Goal: Transaction & Acquisition: Book appointment/travel/reservation

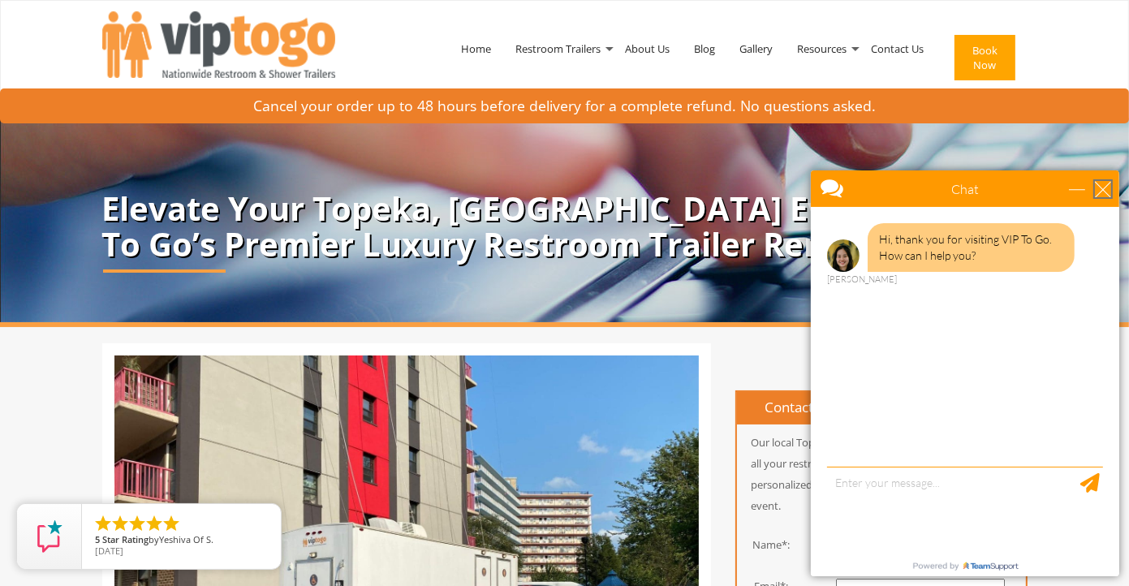
click at [1103, 187] on div "close" at bounding box center [1102, 188] width 16 height 16
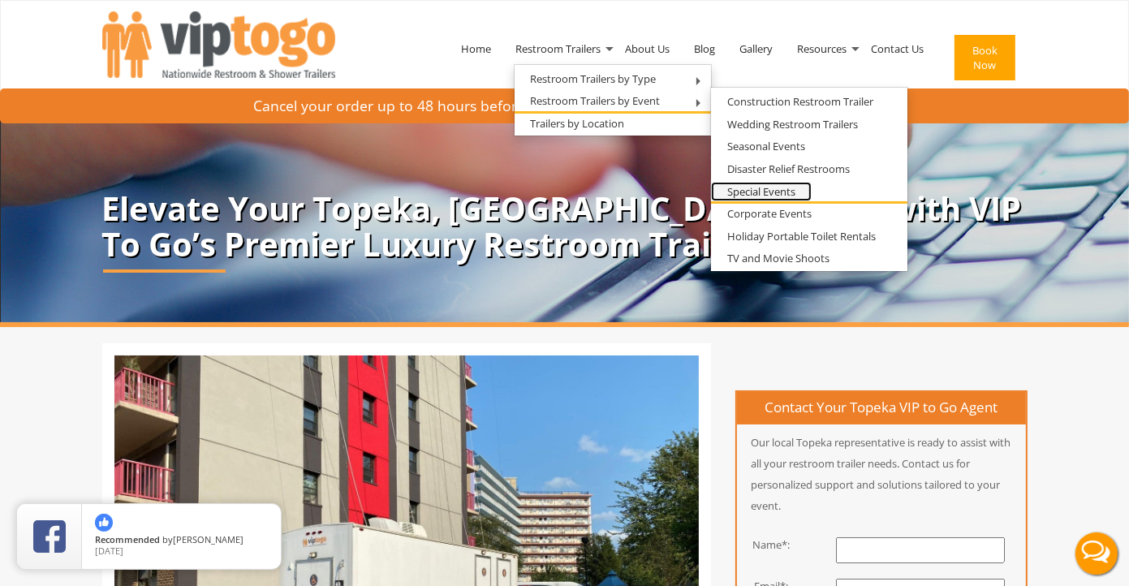
click at [789, 187] on link "Special Events" at bounding box center [761, 192] width 101 height 20
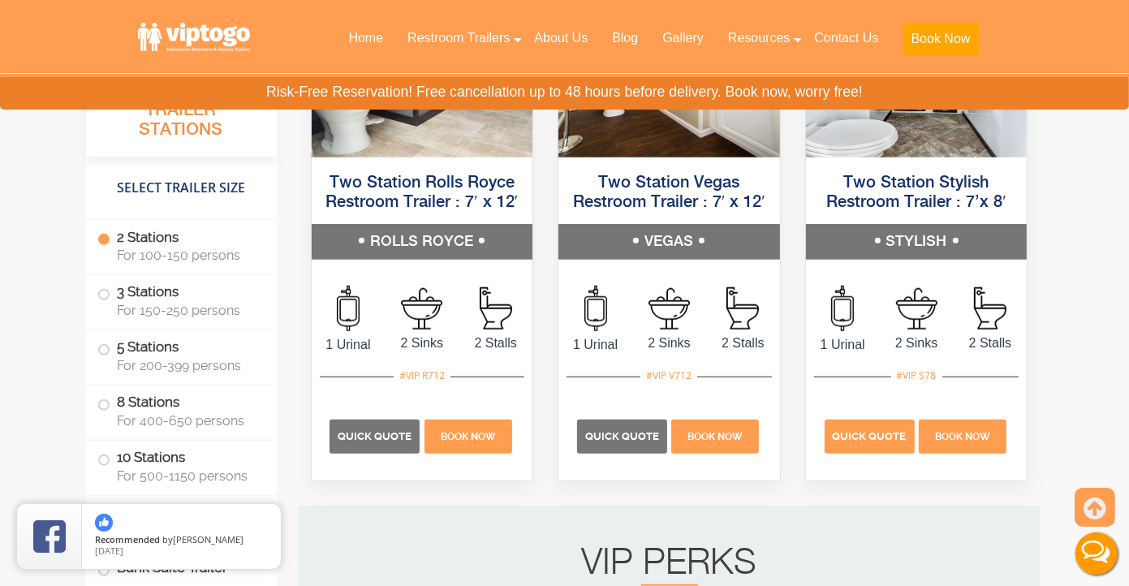
scroll to position [1461, 0]
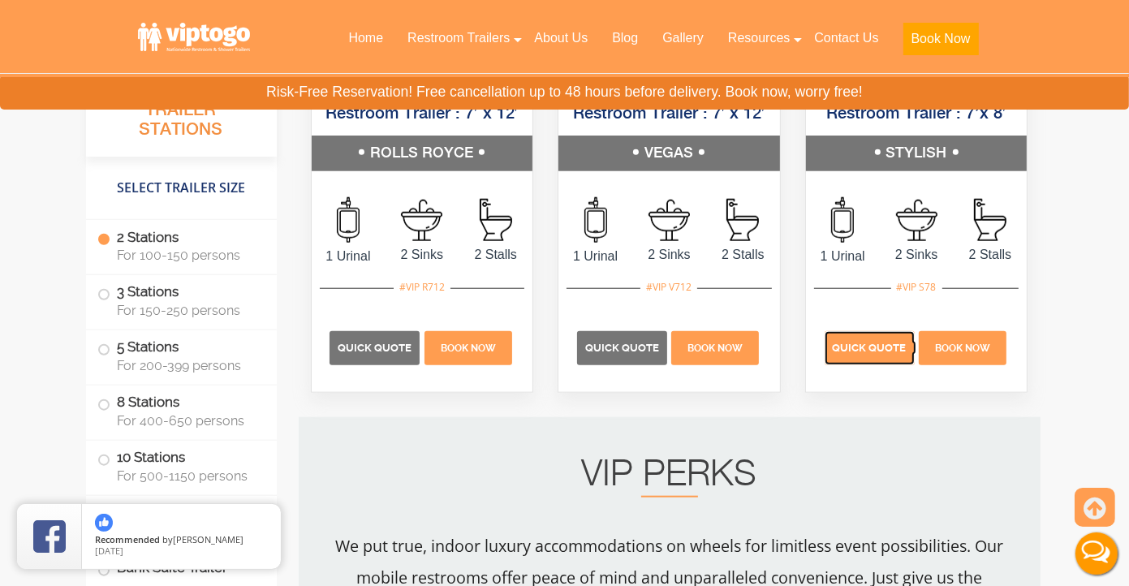
click at [881, 365] on p "Quick Quote" at bounding box center [869, 348] width 90 height 34
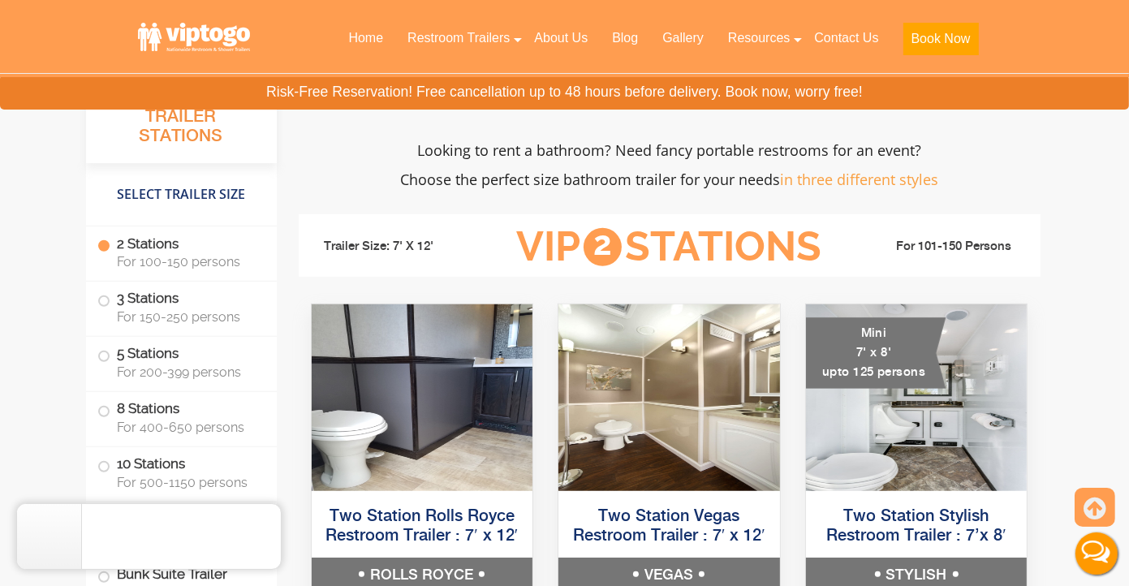
scroll to position [568, 0]
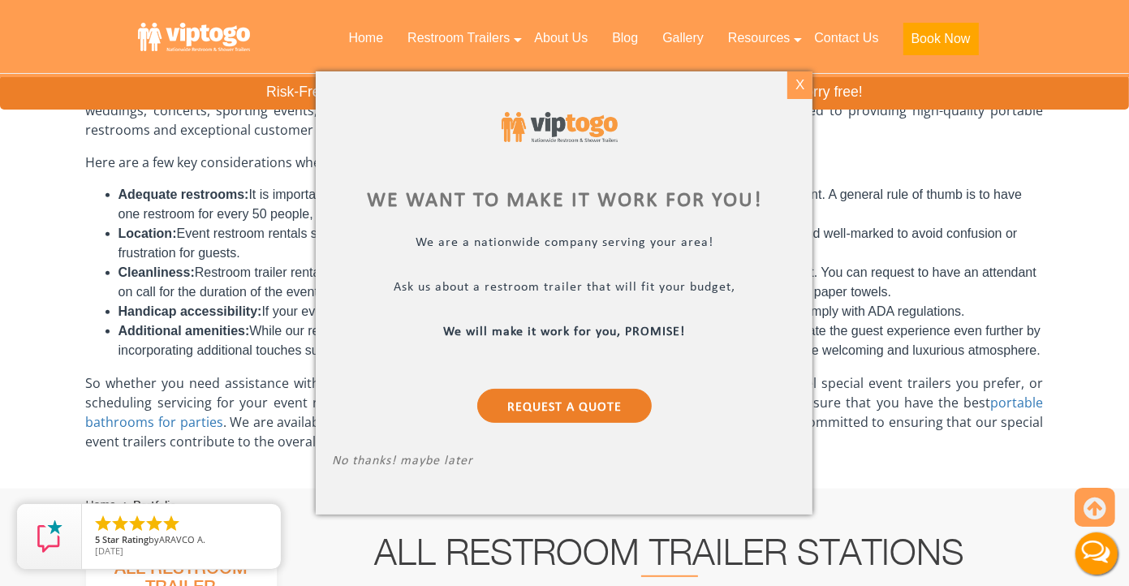
click at [802, 88] on div "X" at bounding box center [799, 85] width 25 height 28
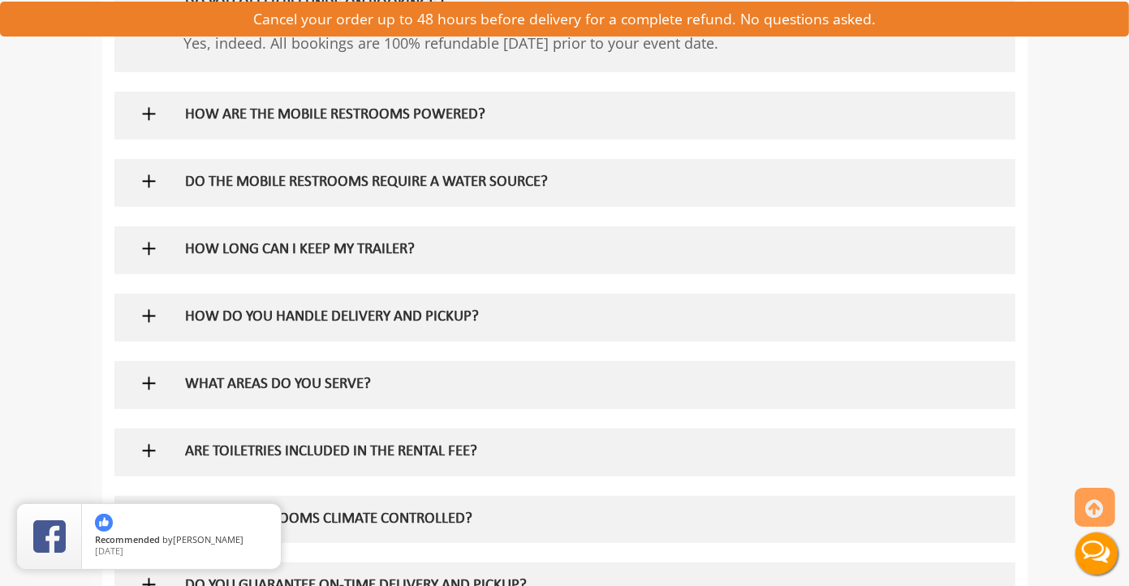
scroll to position [1217, 0]
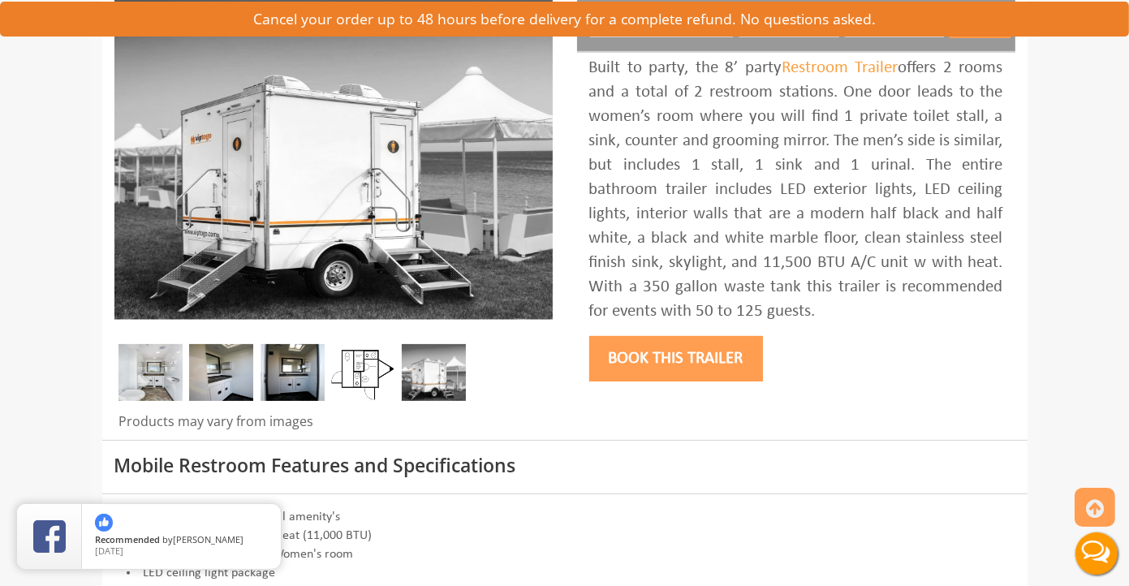
click at [724, 367] on button "Book this trailer" at bounding box center [676, 358] width 174 height 45
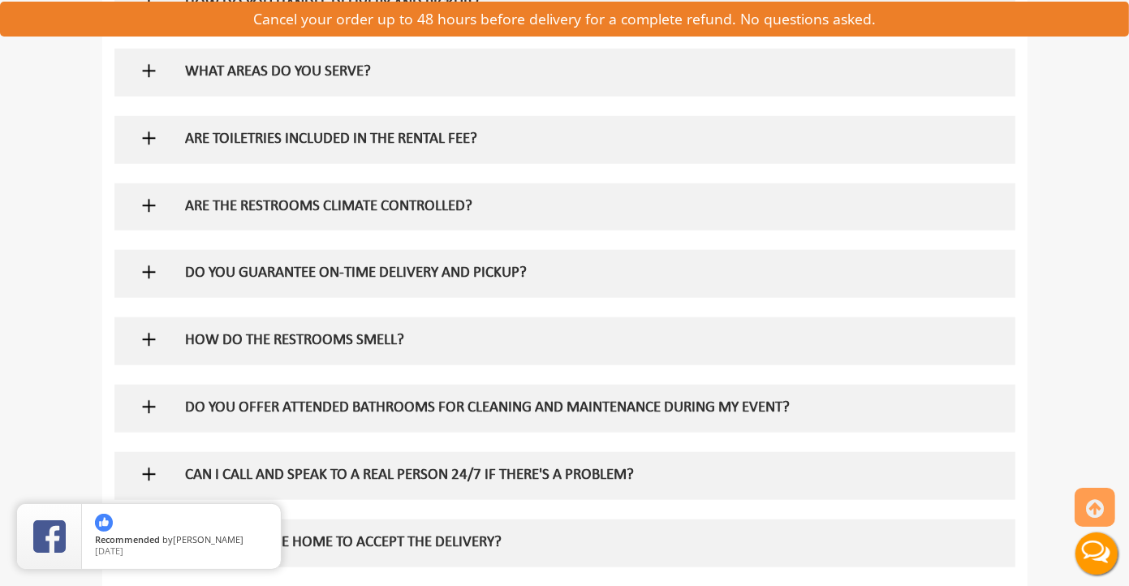
scroll to position [1221, 0]
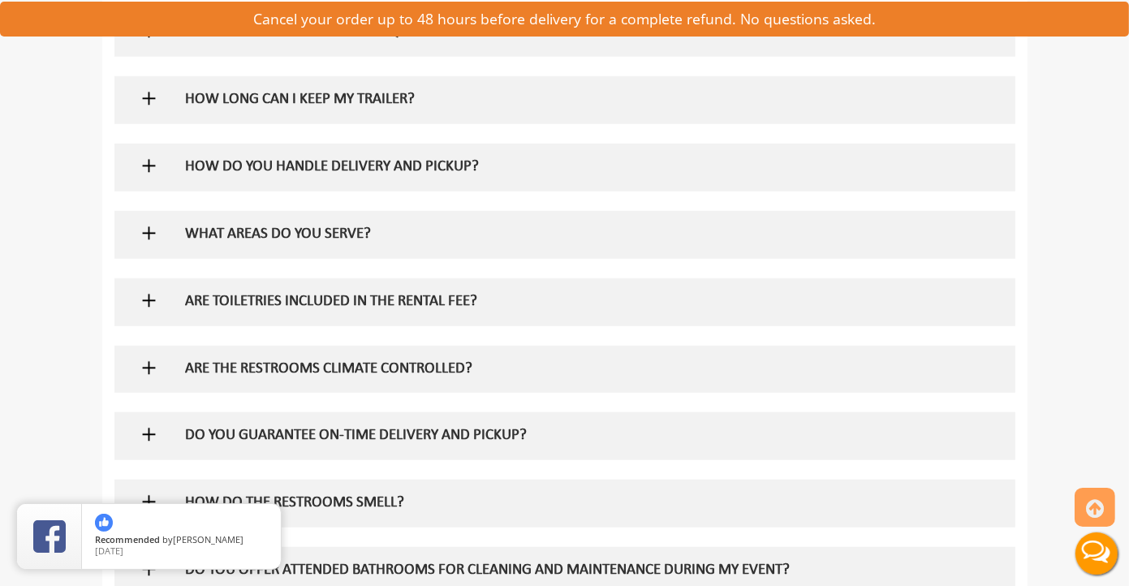
click at [369, 305] on h5 "ARE TOILETRIES INCLUDED IN THE RENTAL FEE?" at bounding box center [538, 302] width 706 height 17
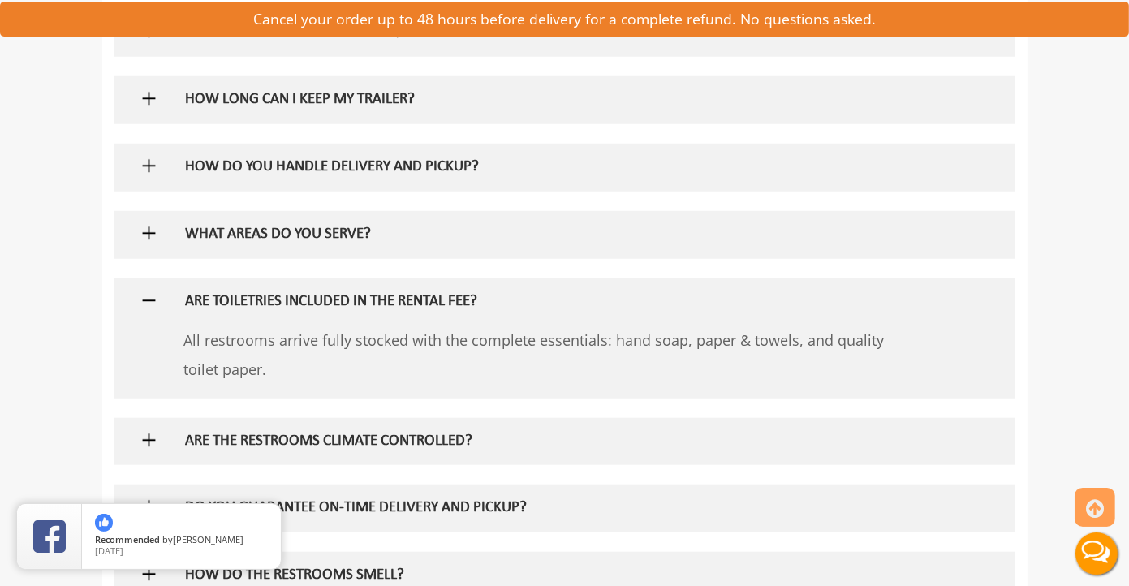
click at [267, 284] on div "ARE TOILETRIES INCLUDED IN THE RENTAL FEE?" at bounding box center [538, 301] width 730 height 47
click at [305, 237] on h5 "WHAT AREAS DO YOU SERVE?" at bounding box center [538, 234] width 706 height 17
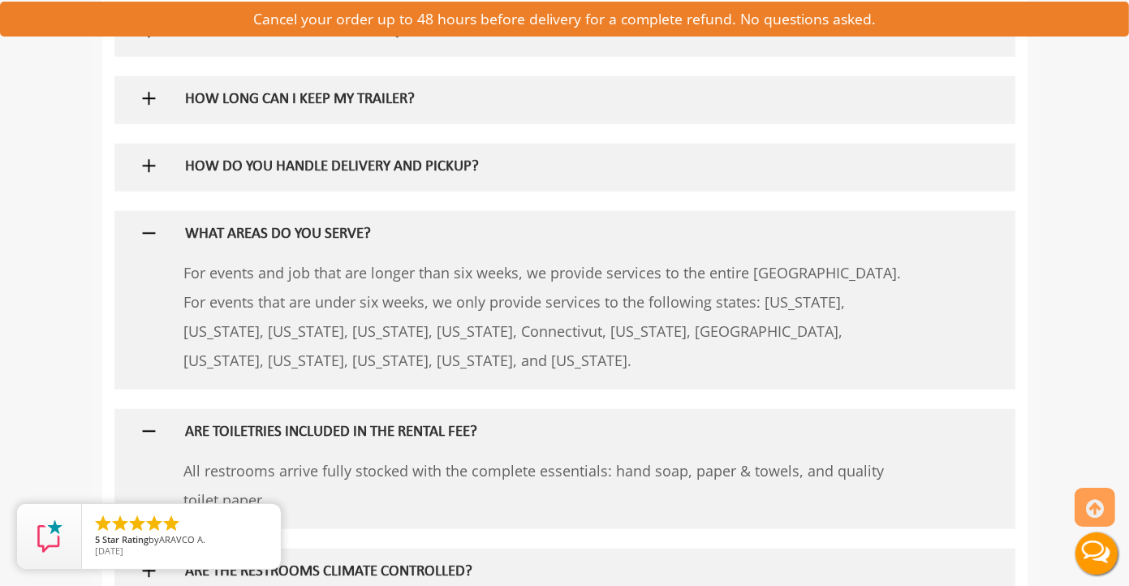
click at [308, 234] on h5 "WHAT AREAS DO YOU SERVE?" at bounding box center [538, 234] width 706 height 17
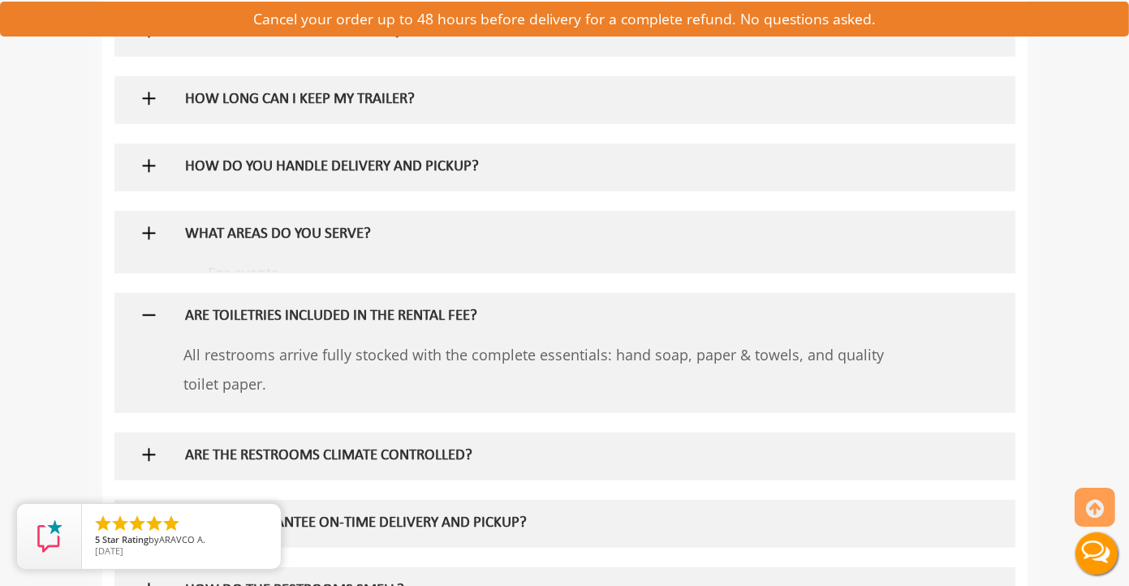
click at [356, 163] on h5 "HOW DO YOU HANDLE DELIVERY AND PICKUP?" at bounding box center [538, 167] width 706 height 17
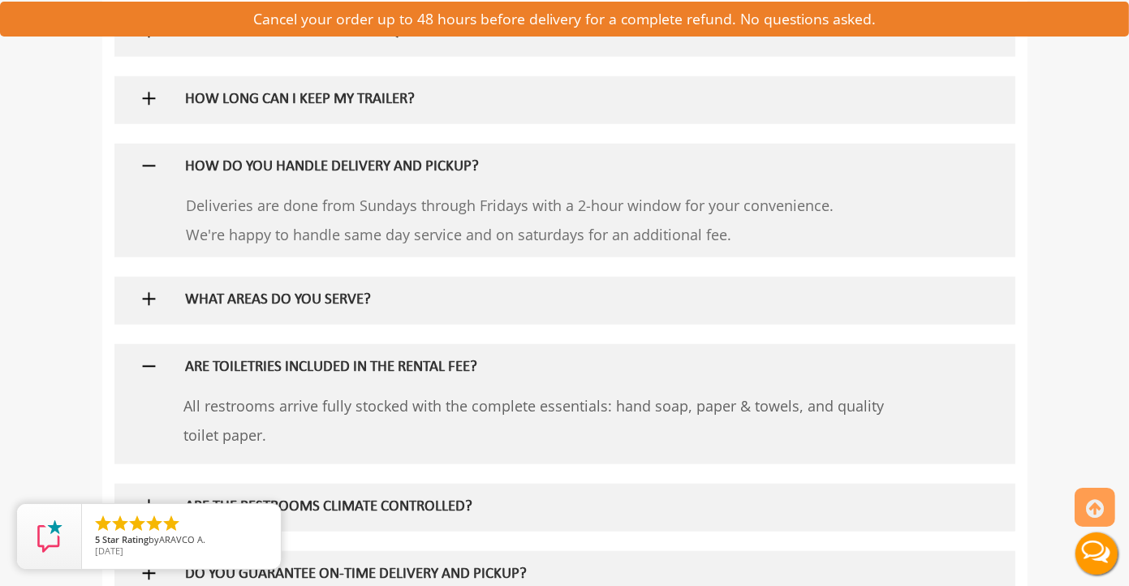
click at [356, 163] on h5 "HOW DO YOU HANDLE DELIVERY AND PICKUP?" at bounding box center [538, 167] width 706 height 17
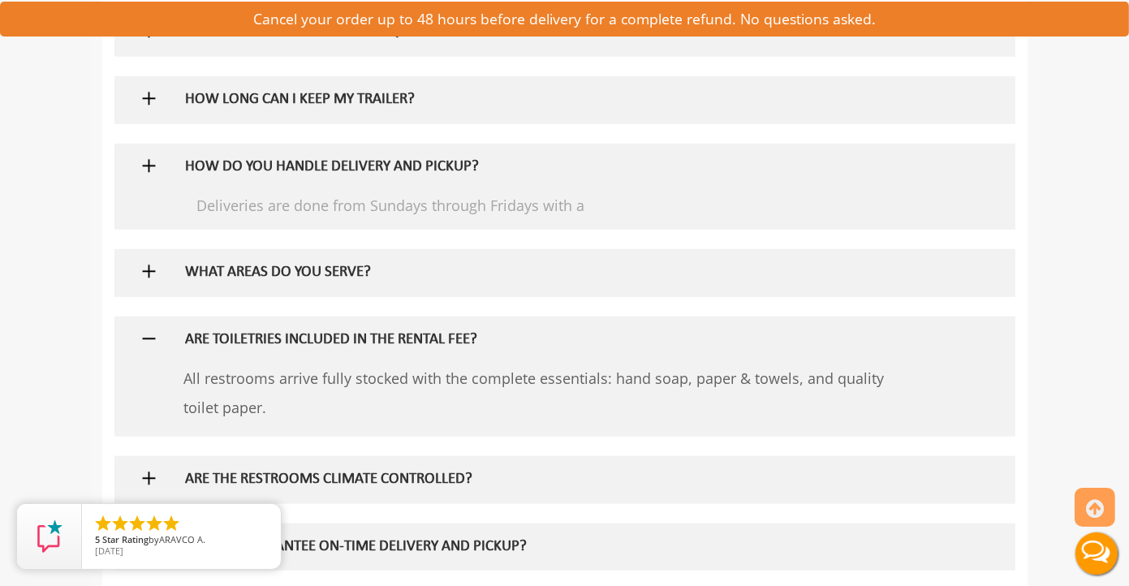
click at [381, 99] on h5 "HOW LONG CAN I KEEP MY TRAILER?" at bounding box center [538, 100] width 706 height 17
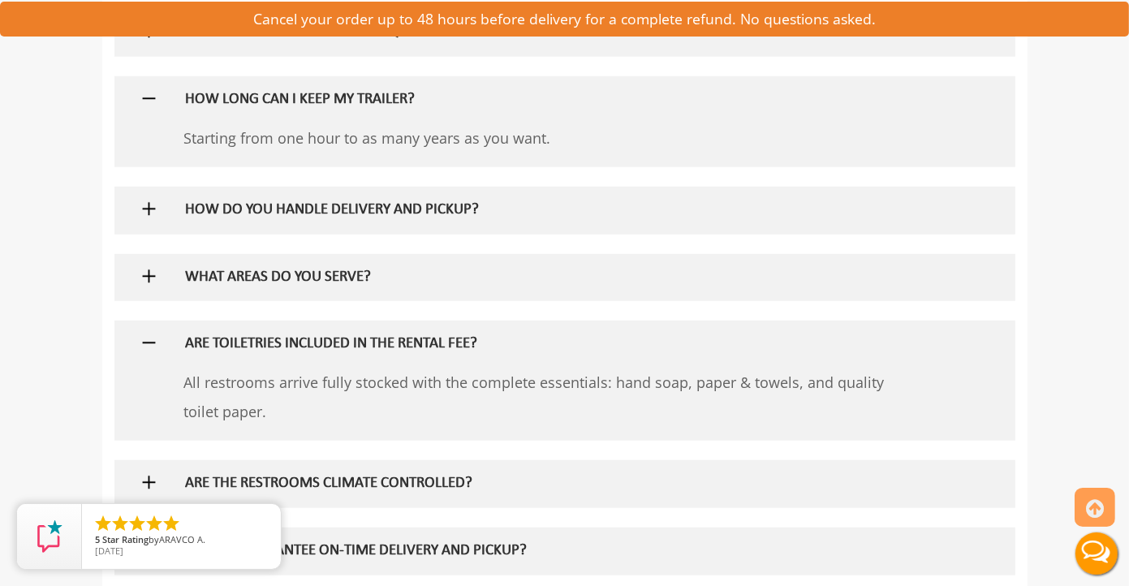
click at [381, 99] on h5 "HOW LONG CAN I KEEP MY TRAILER?" at bounding box center [538, 100] width 706 height 17
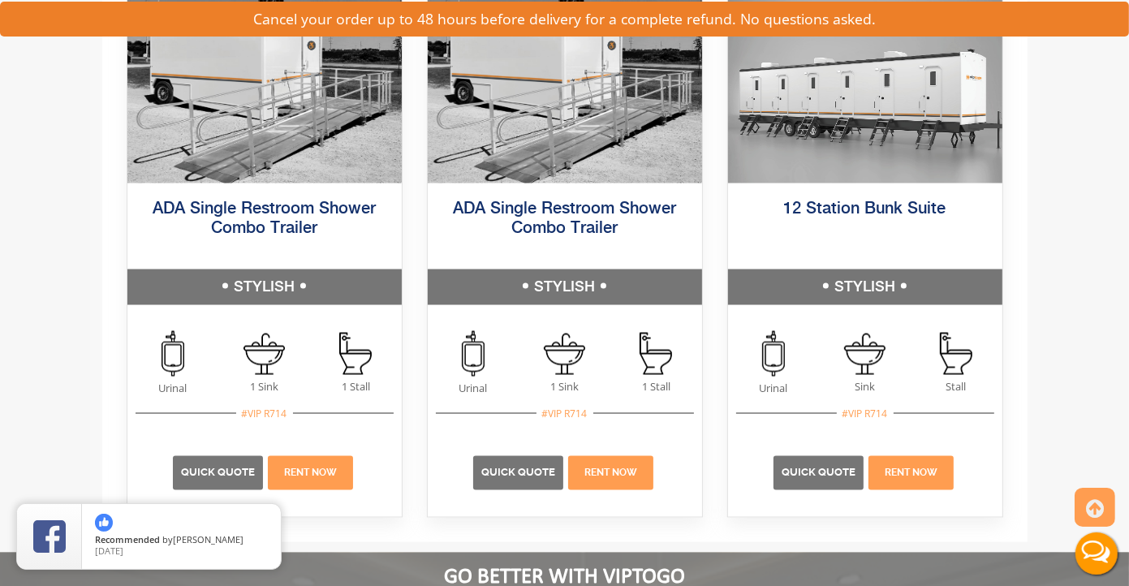
scroll to position [2601, 0]
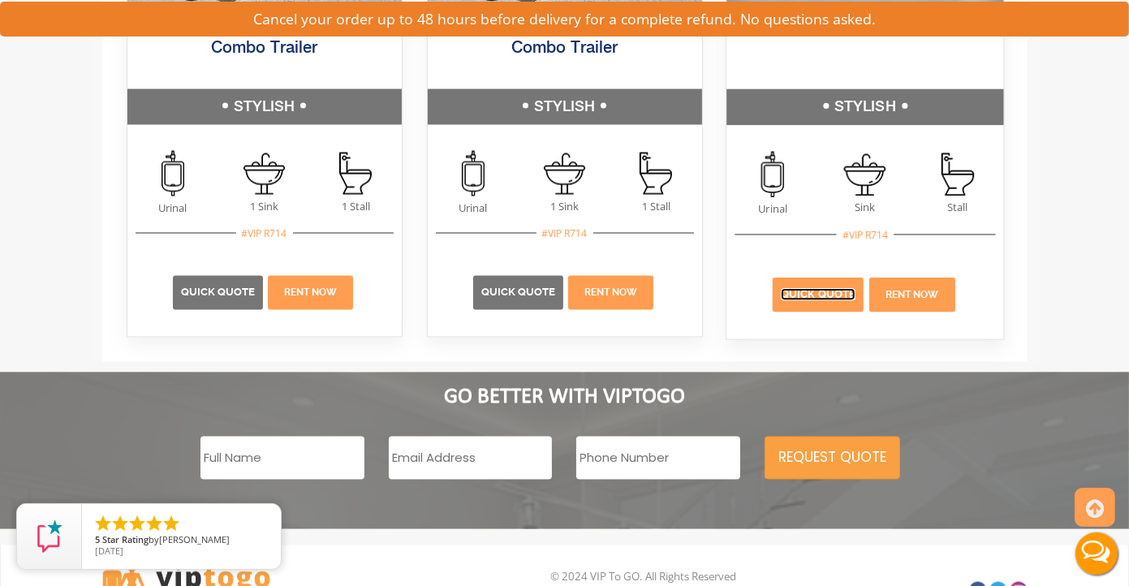
click at [827, 292] on link "Quick Quote" at bounding box center [818, 295] width 75 height 12
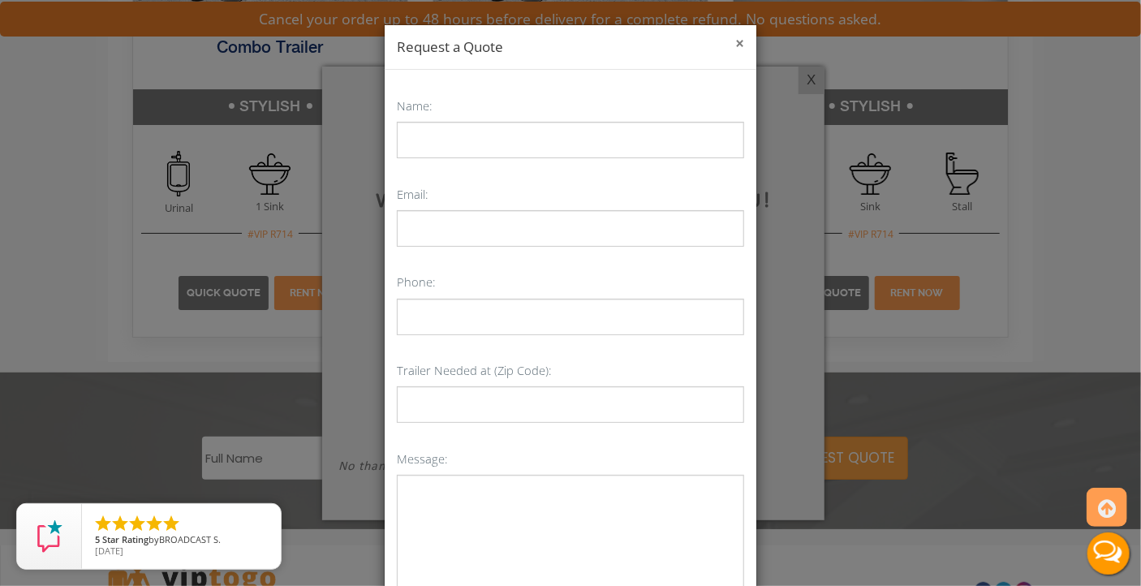
click at [735, 43] on button "×" at bounding box center [739, 44] width 9 height 16
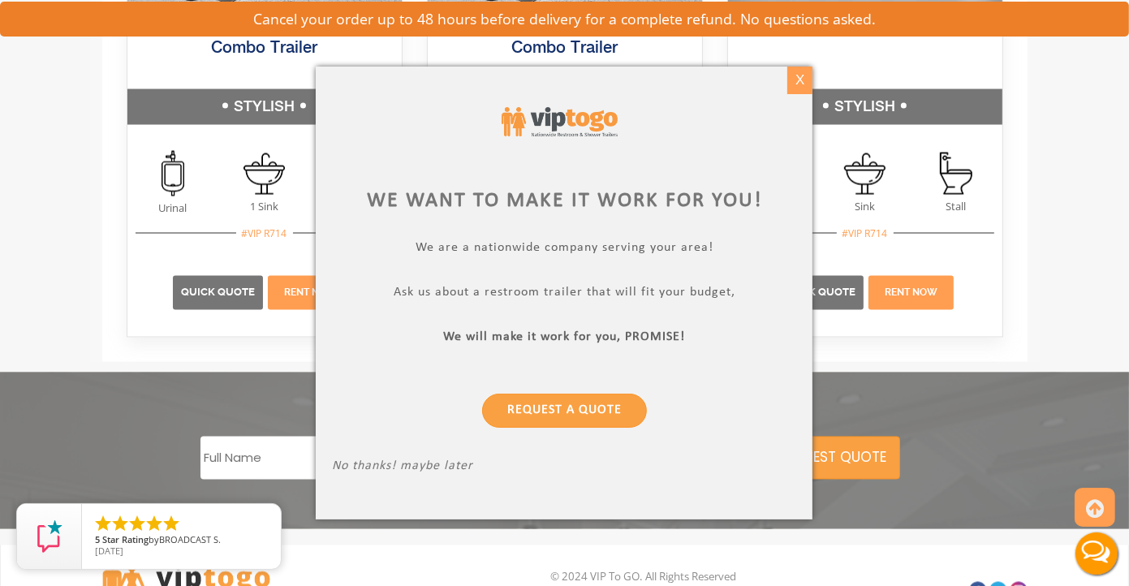
click at [794, 79] on div "X" at bounding box center [799, 81] width 25 height 28
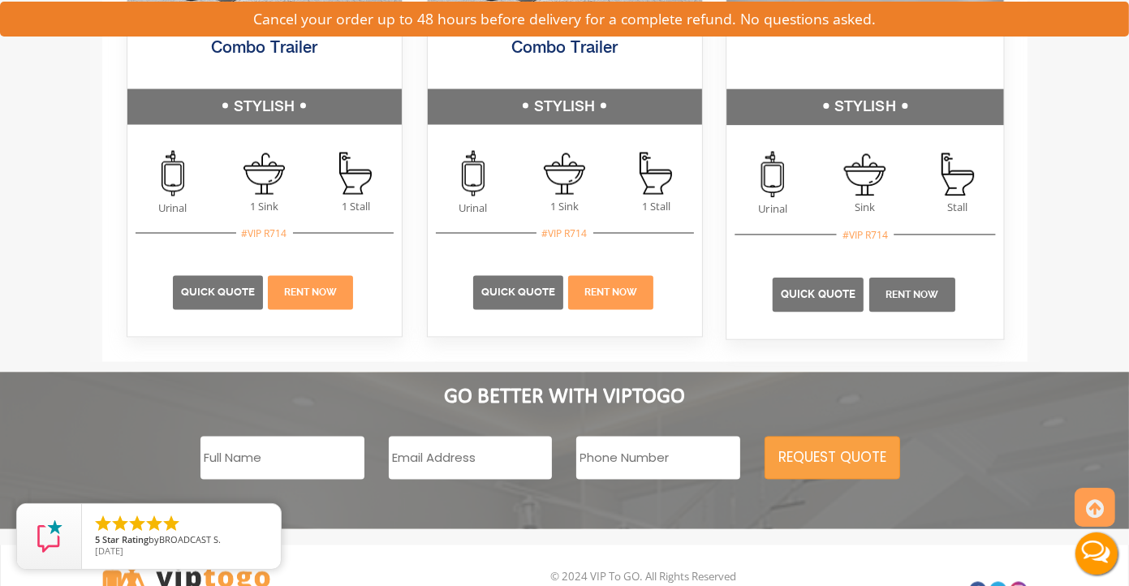
click at [942, 296] on p "Rent Now" at bounding box center [911, 295] width 86 height 34
click at [933, 295] on link "Rent Now" at bounding box center [911, 295] width 54 height 11
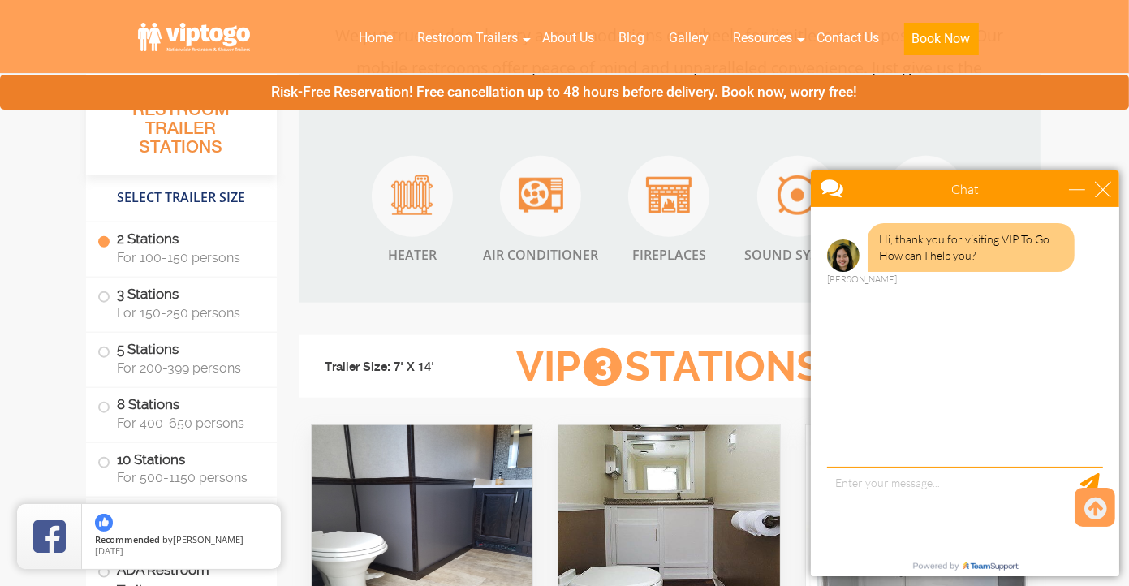
scroll to position [1623, 0]
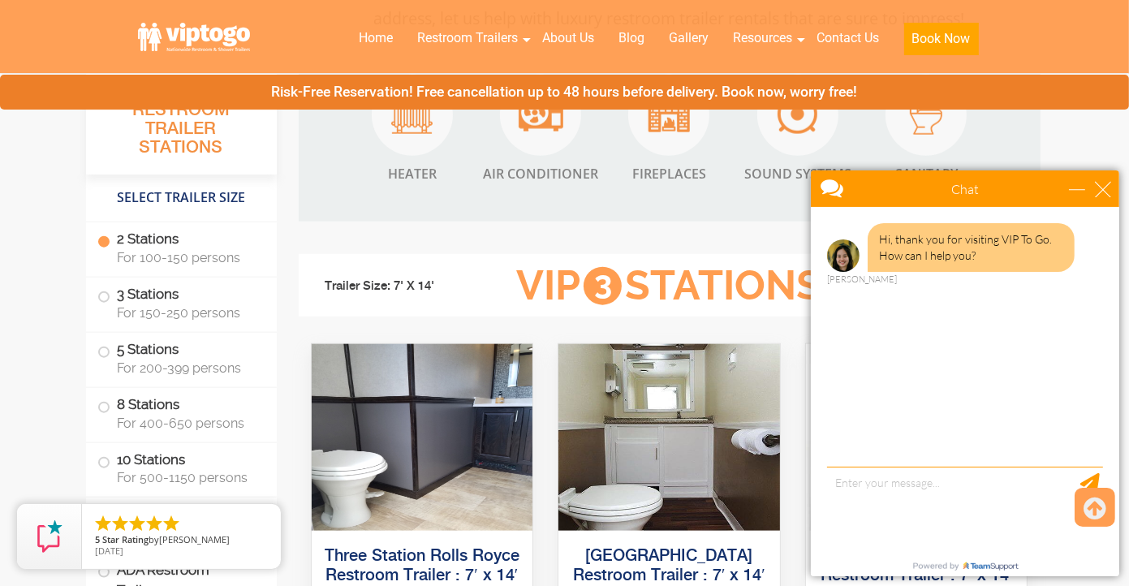
click at [1111, 191] on div "Chat" at bounding box center [964, 188] width 308 height 37
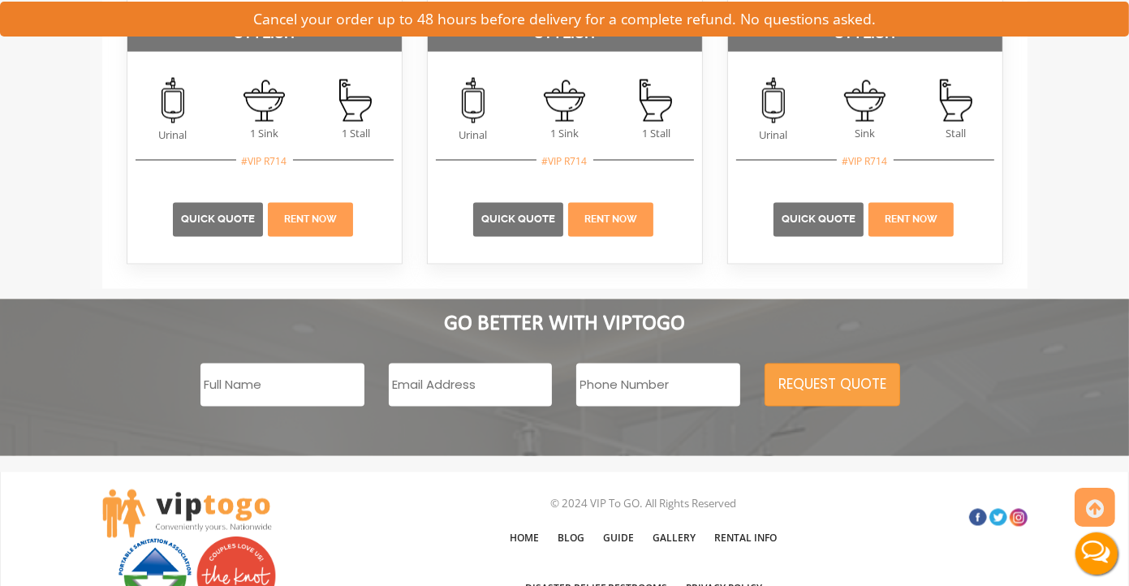
scroll to position [2601, 0]
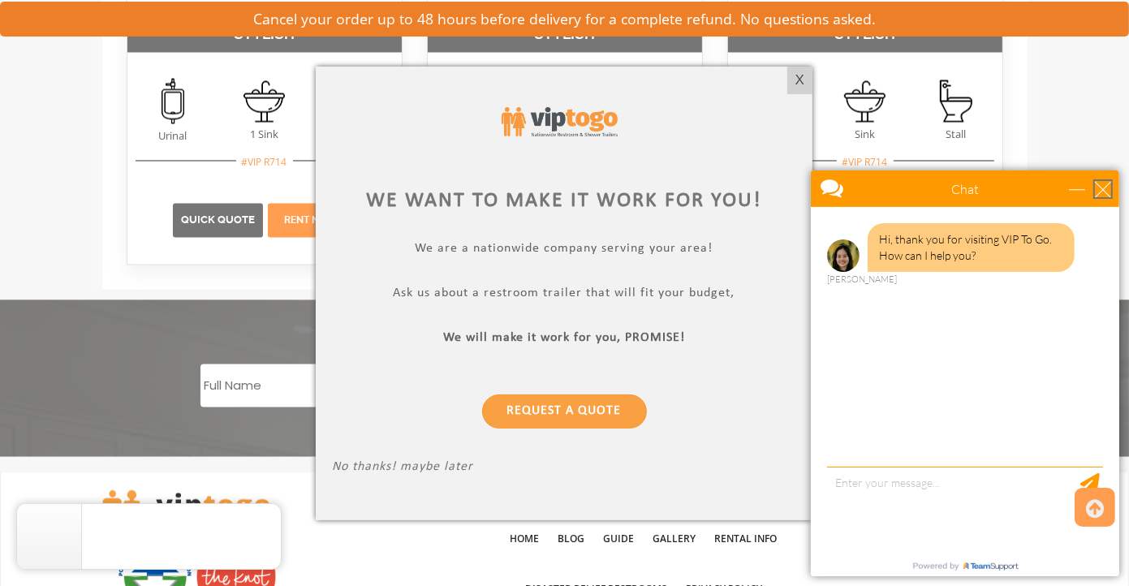
click at [1108, 188] on div "close" at bounding box center [1102, 188] width 16 height 16
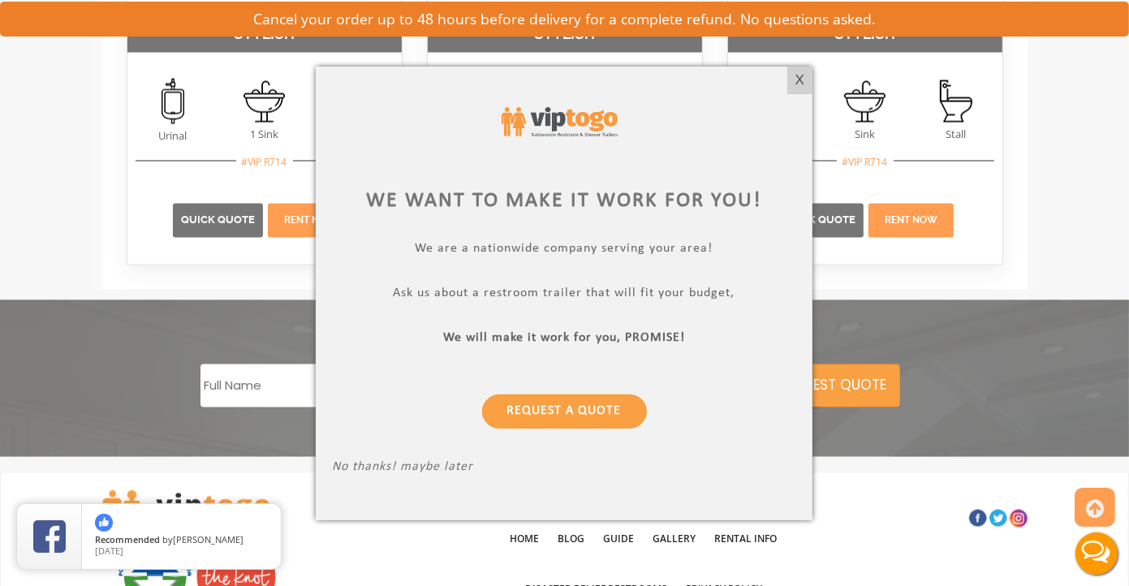
scroll to position [0, 0]
click at [796, 74] on div "X" at bounding box center [799, 81] width 25 height 28
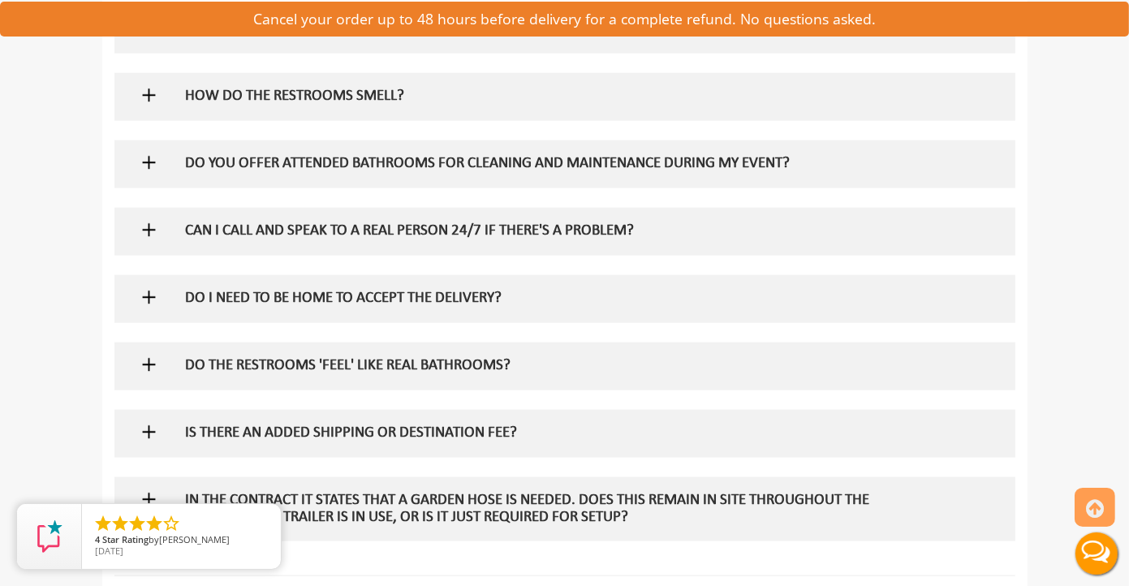
scroll to position [1627, 0]
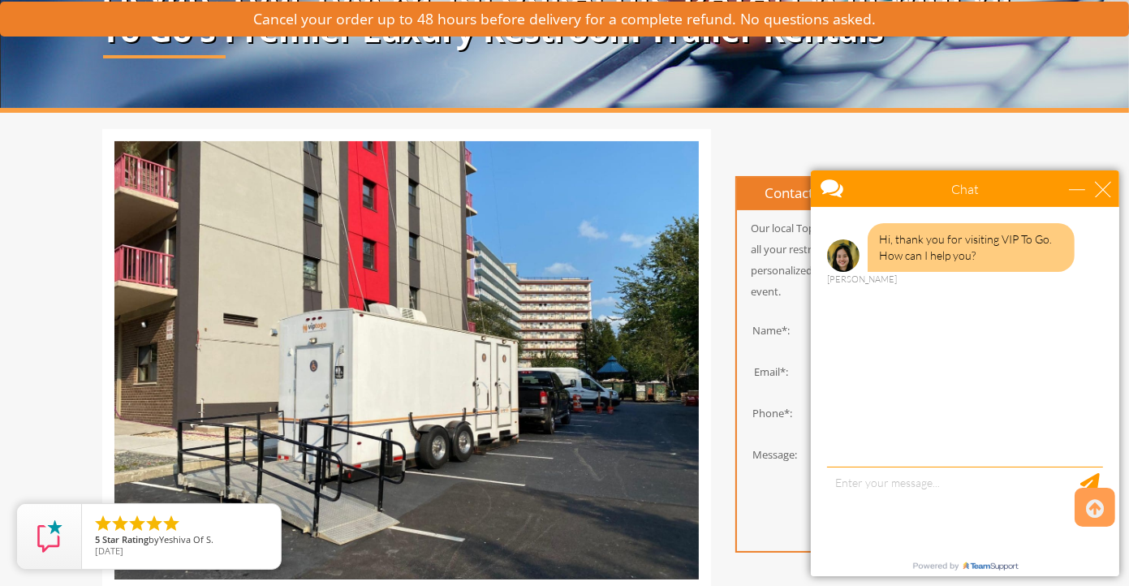
scroll to position [243, 0]
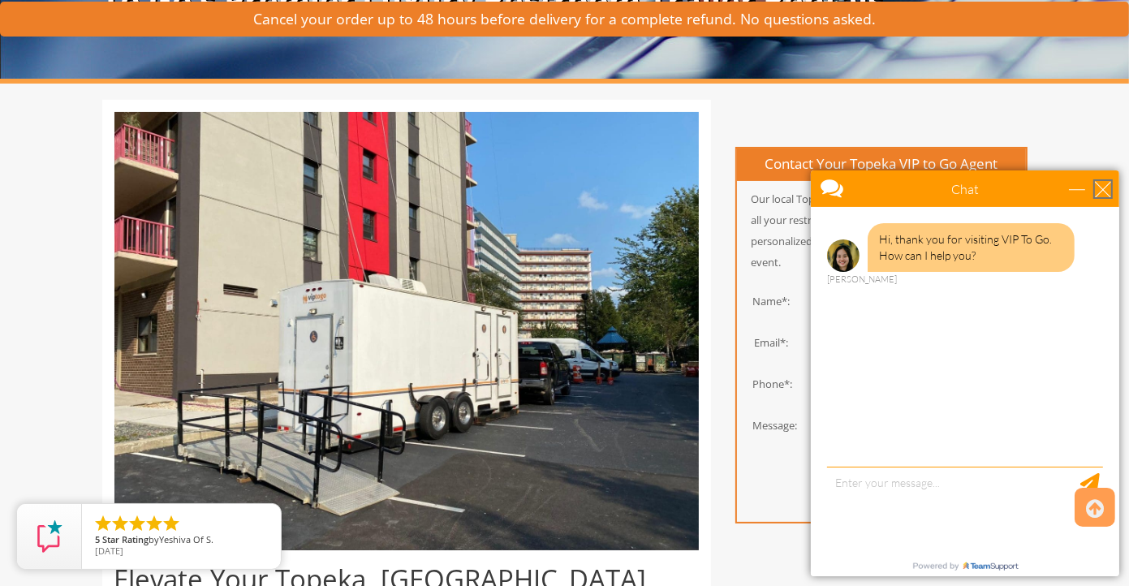
click at [1105, 189] on div "close" at bounding box center [1102, 188] width 16 height 16
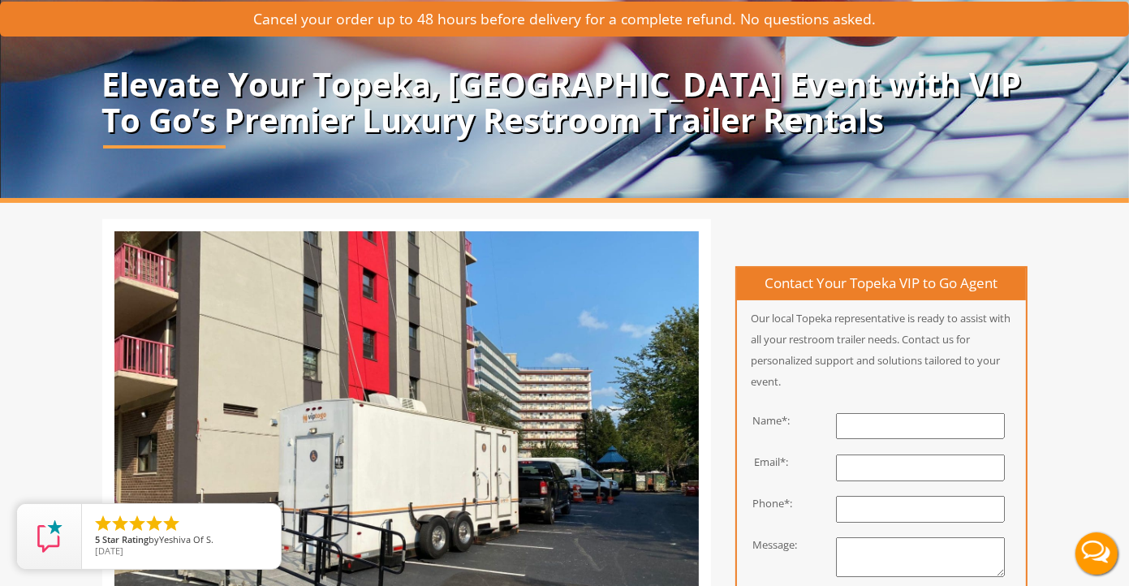
scroll to position [0, 0]
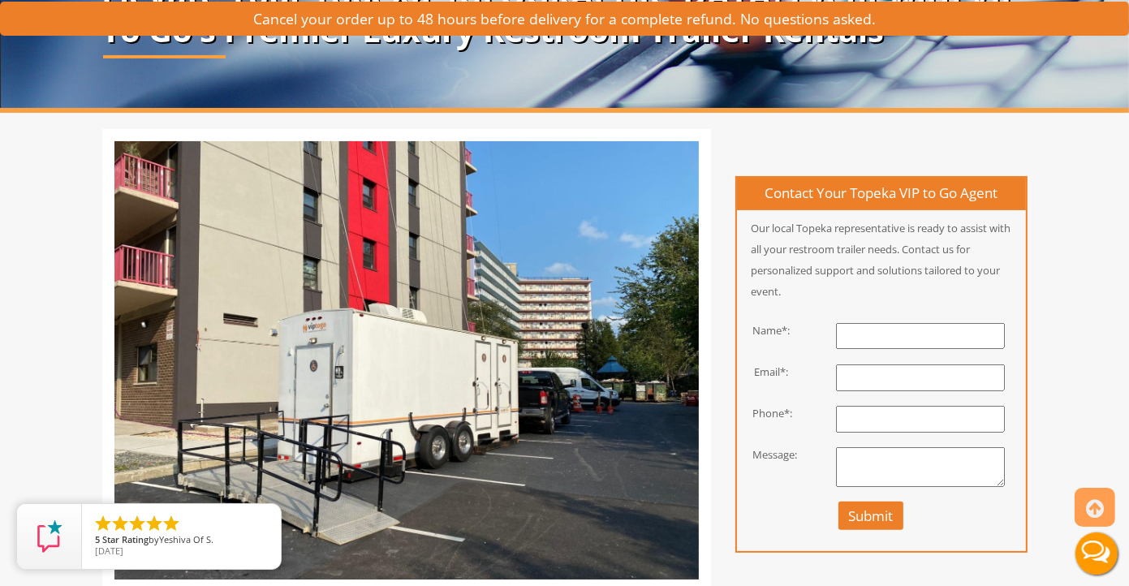
scroll to position [325, 0]
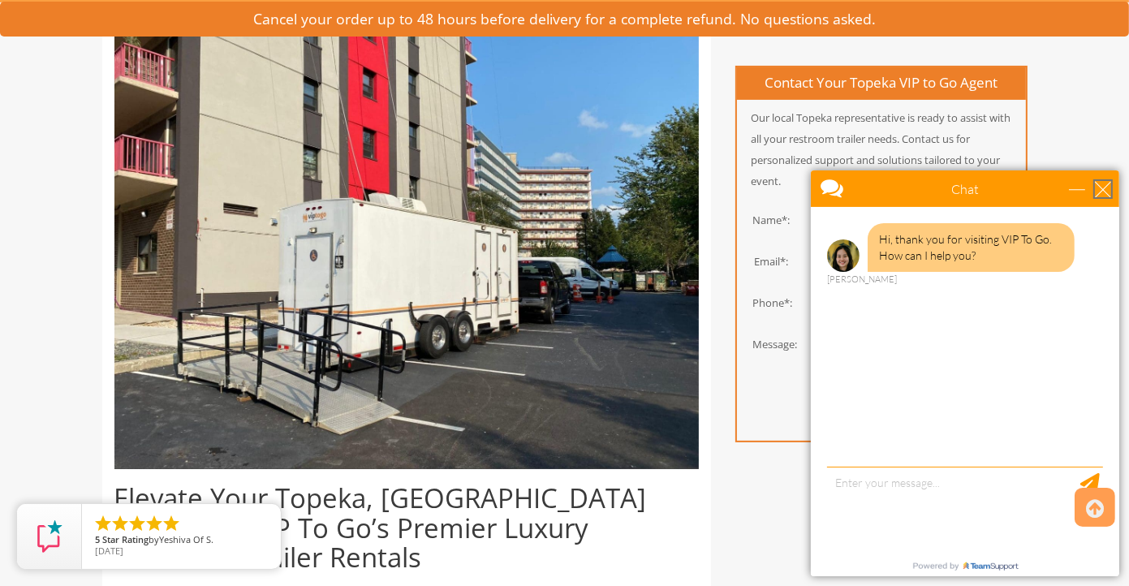
click at [1108, 191] on div "close" at bounding box center [1102, 188] width 16 height 16
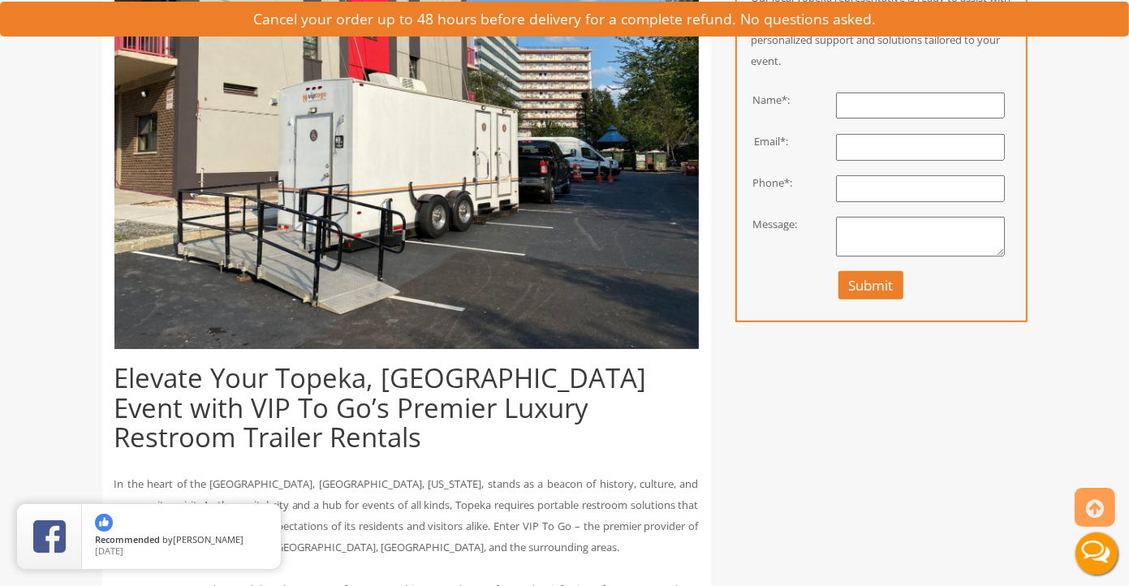
scroll to position [406, 0]
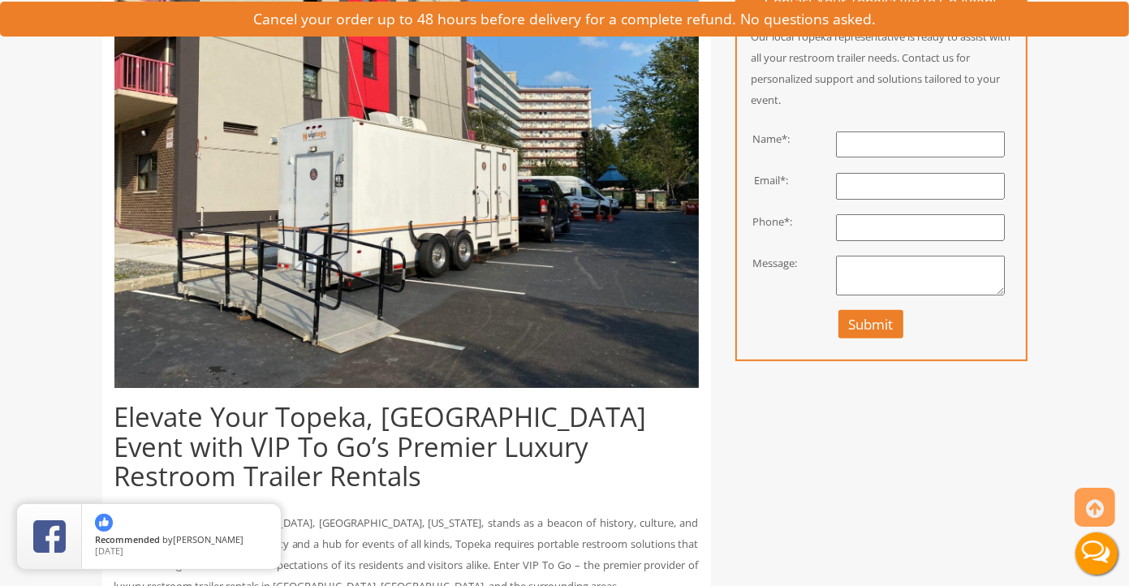
click at [963, 140] on input "text" at bounding box center [920, 144] width 169 height 27
type input "Adela Hernandez"
click at [889, 183] on input "email" at bounding box center [920, 186] width 169 height 27
type input "[EMAIL_ADDRESS][DOMAIN_NAME]"
click at [903, 232] on input "text" at bounding box center [920, 227] width 169 height 27
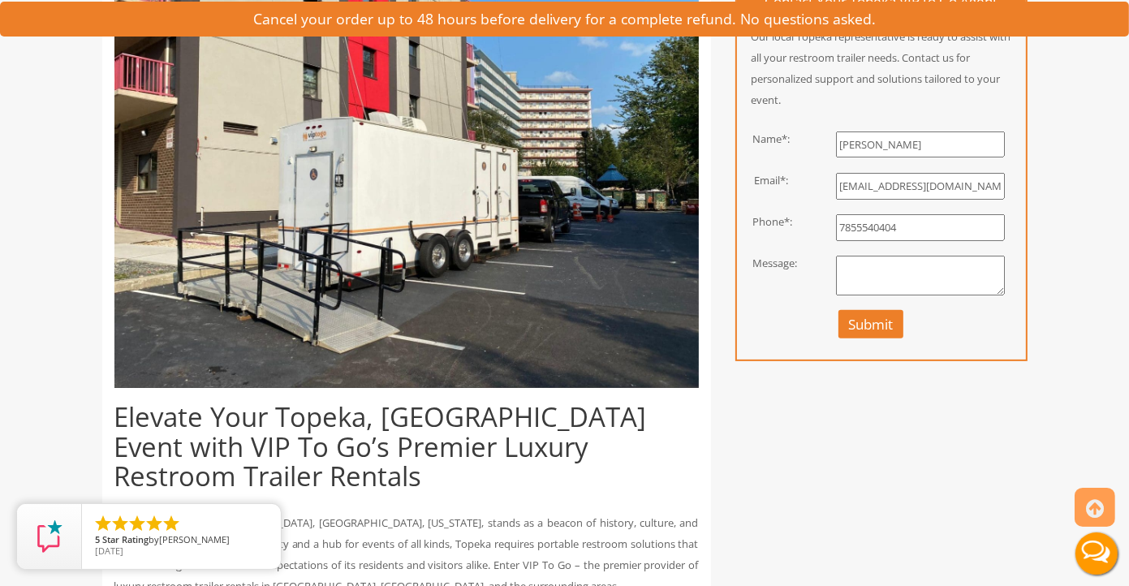
type input "7855540404"
click at [957, 273] on textarea at bounding box center [920, 276] width 169 height 41
click at [912, 276] on textarea at bounding box center [920, 276] width 169 height 41
click at [894, 267] on textarea at bounding box center [920, 276] width 169 height 41
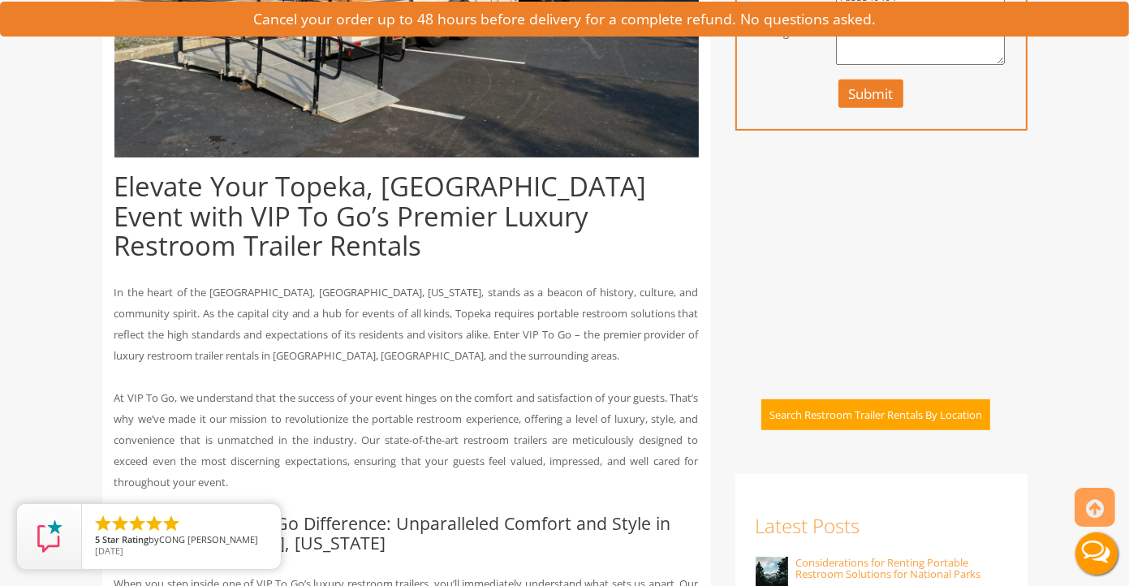
scroll to position [730, 0]
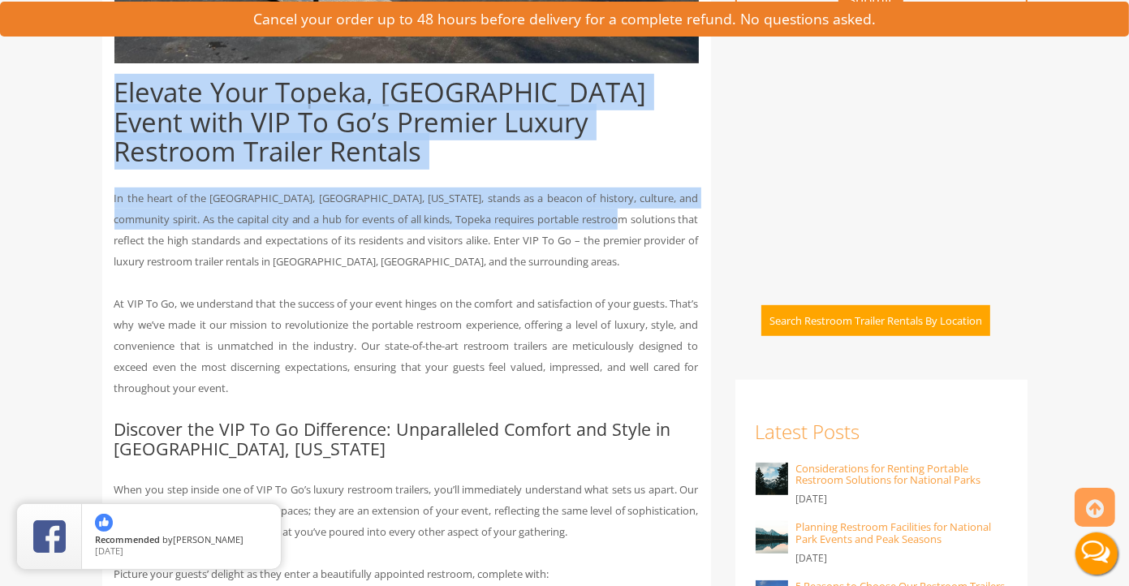
drag, startPoint x: 127, startPoint y: 92, endPoint x: 685, endPoint y: 172, distance: 564.0
click at [639, 187] on p "In the heart of the [GEOGRAPHIC_DATA], [GEOGRAPHIC_DATA], [US_STATE], stands as…" at bounding box center [406, 229] width 584 height 84
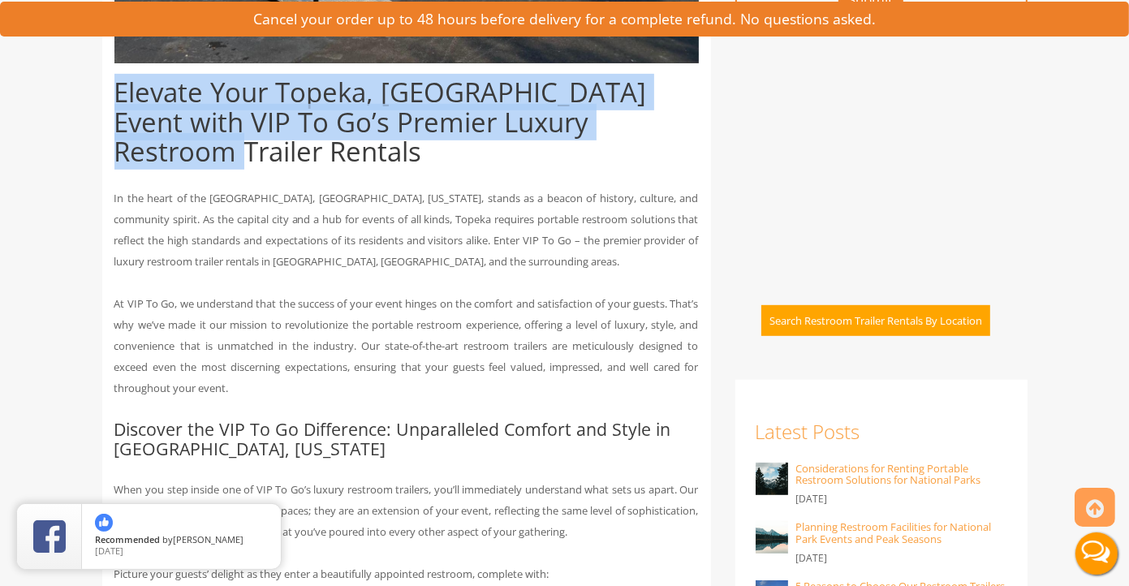
drag, startPoint x: 617, startPoint y: 123, endPoint x: 109, endPoint y: 96, distance: 509.5
click at [269, 110] on h1 "Elevate Your Topeka, [GEOGRAPHIC_DATA] Event with VIP To Go’s Premier Luxury Re…" at bounding box center [406, 122] width 584 height 88
drag, startPoint x: 114, startPoint y: 89, endPoint x: 672, endPoint y: 132, distance: 559.9
click at [672, 132] on h1 "Elevate Your Topeka, [GEOGRAPHIC_DATA] Event with VIP To Go’s Premier Luxury Re…" at bounding box center [406, 122] width 584 height 88
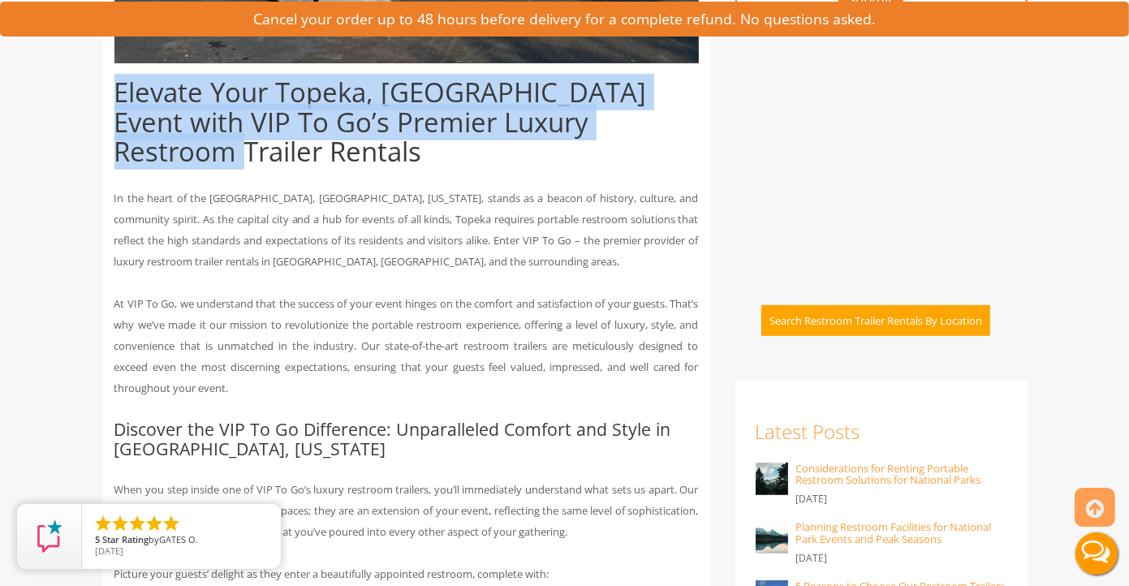
click at [672, 132] on h1 "Elevate Your Topeka, [GEOGRAPHIC_DATA] Event with VIP To Go’s Premier Luxury Re…" at bounding box center [406, 122] width 584 height 88
drag, startPoint x: 626, startPoint y: 125, endPoint x: 114, endPoint y: 100, distance: 512.6
click at [114, 100] on h1 "Elevate Your Topeka, [GEOGRAPHIC_DATA] Event with VIP To Go’s Premier Luxury Re…" at bounding box center [406, 122] width 584 height 88
click at [119, 89] on h1 "Elevate Your Topeka, [GEOGRAPHIC_DATA] Event with VIP To Go’s Premier Luxury Re…" at bounding box center [406, 122] width 584 height 88
drag, startPoint x: 111, startPoint y: 89, endPoint x: 678, endPoint y: 126, distance: 568.4
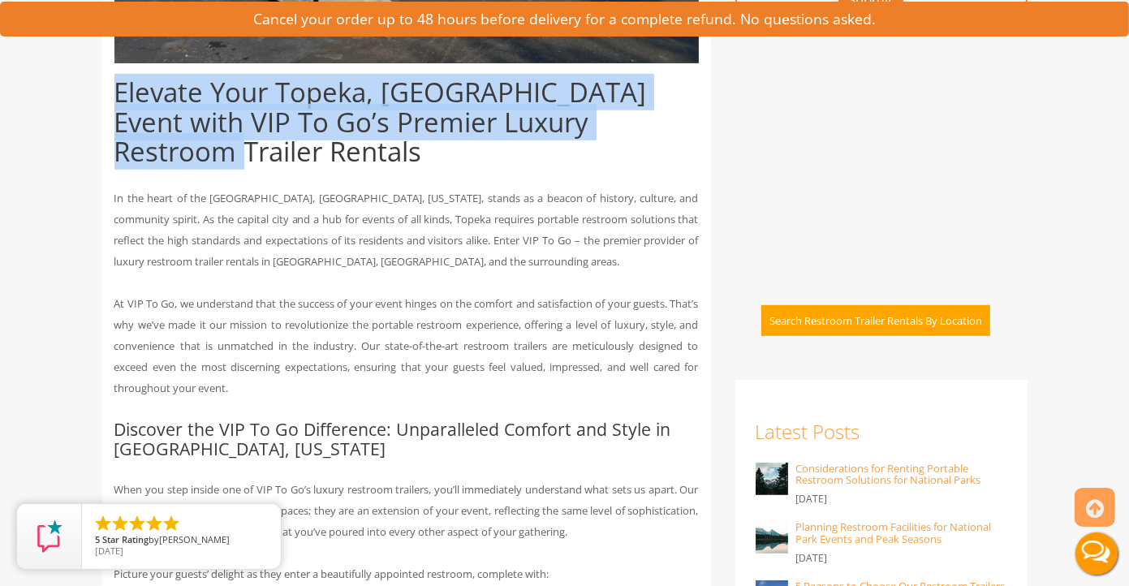
click at [678, 127] on h1 "Elevate Your Topeka, [GEOGRAPHIC_DATA] Event with VIP To Go’s Premier Luxury Re…" at bounding box center [406, 122] width 584 height 88
click at [204, 114] on h1 "Elevate Your Topeka, [GEOGRAPHIC_DATA] Event with VIP To Go’s Premier Luxury Re…" at bounding box center [406, 122] width 584 height 88
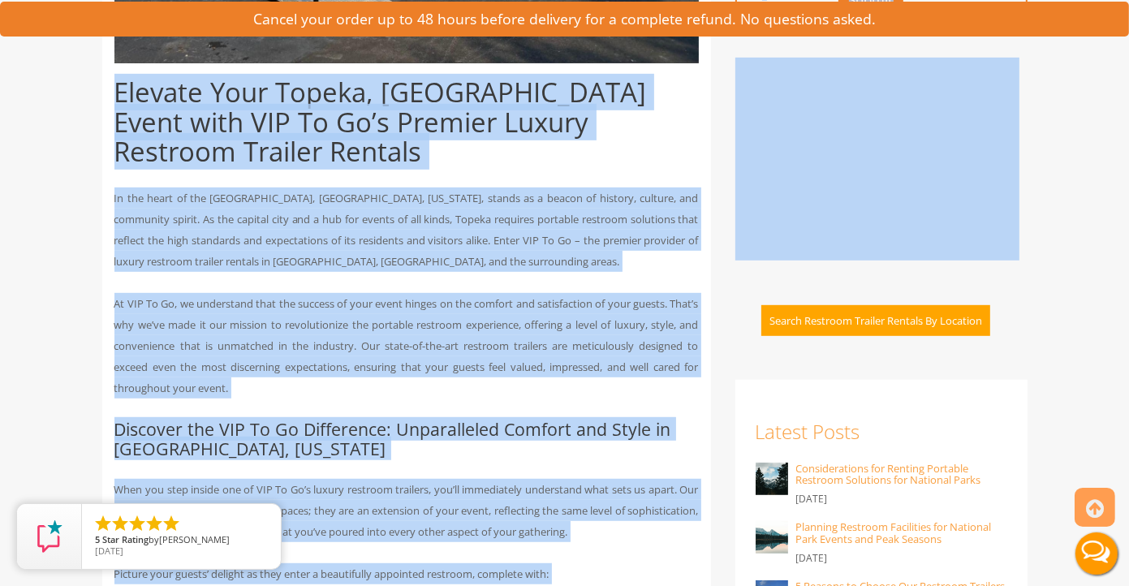
drag, startPoint x: 117, startPoint y: 96, endPoint x: 737, endPoint y: 157, distance: 623.0
click at [652, 134] on h1 "Elevate Your Topeka, [GEOGRAPHIC_DATA] Event with VIP To Go’s Premier Luxury Re…" at bounding box center [406, 122] width 584 height 88
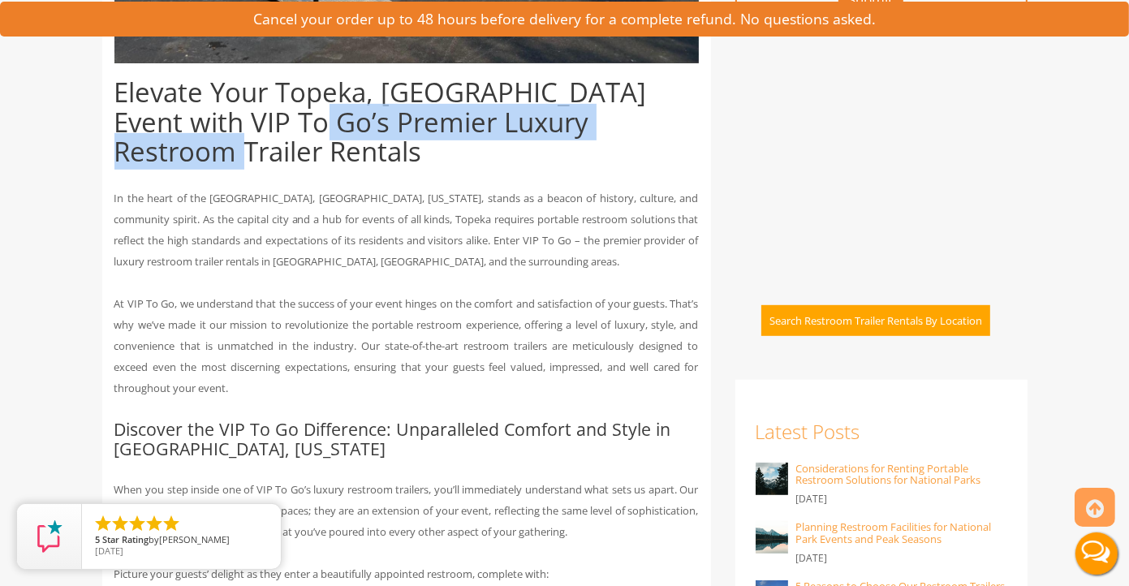
drag, startPoint x: 621, startPoint y: 131, endPoint x: 177, endPoint y: 123, distance: 443.9
click at [201, 124] on h1 "Elevate Your Topeka, [GEOGRAPHIC_DATA] Event with VIP To Go’s Premier Luxury Re…" at bounding box center [406, 122] width 584 height 88
drag, startPoint x: 170, startPoint y: 98, endPoint x: 156, endPoint y: 97, distance: 13.8
click at [169, 99] on h1 "Elevate Your Topeka, [GEOGRAPHIC_DATA] Event with VIP To Go’s Premier Luxury Re…" at bounding box center [406, 122] width 584 height 88
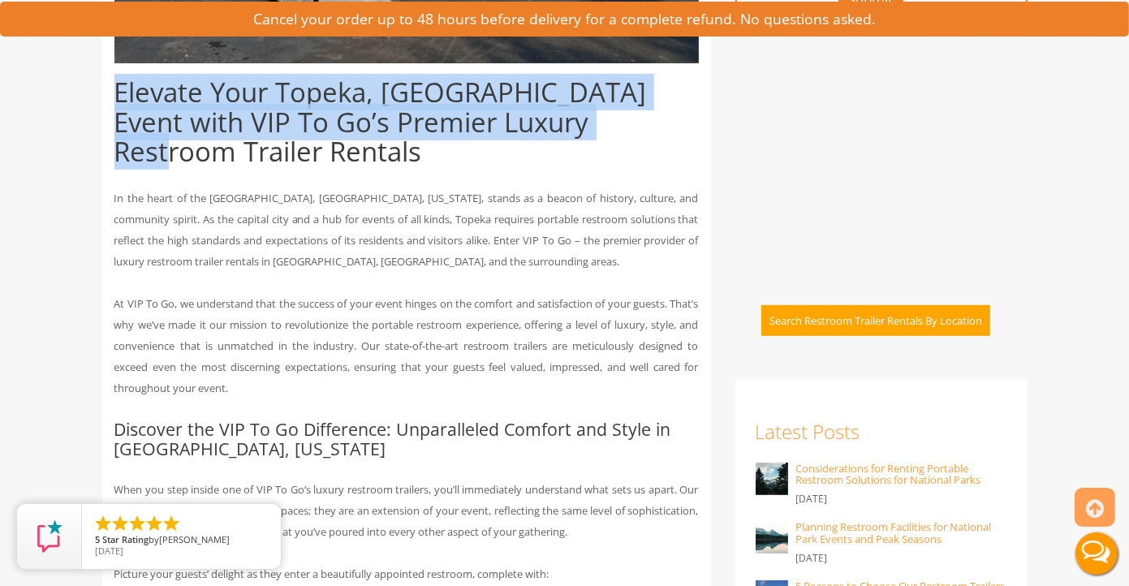
drag, startPoint x: 110, startPoint y: 98, endPoint x: 602, endPoint y: 121, distance: 492.2
drag, startPoint x: 635, startPoint y: 127, endPoint x: 110, endPoint y: 97, distance: 525.8
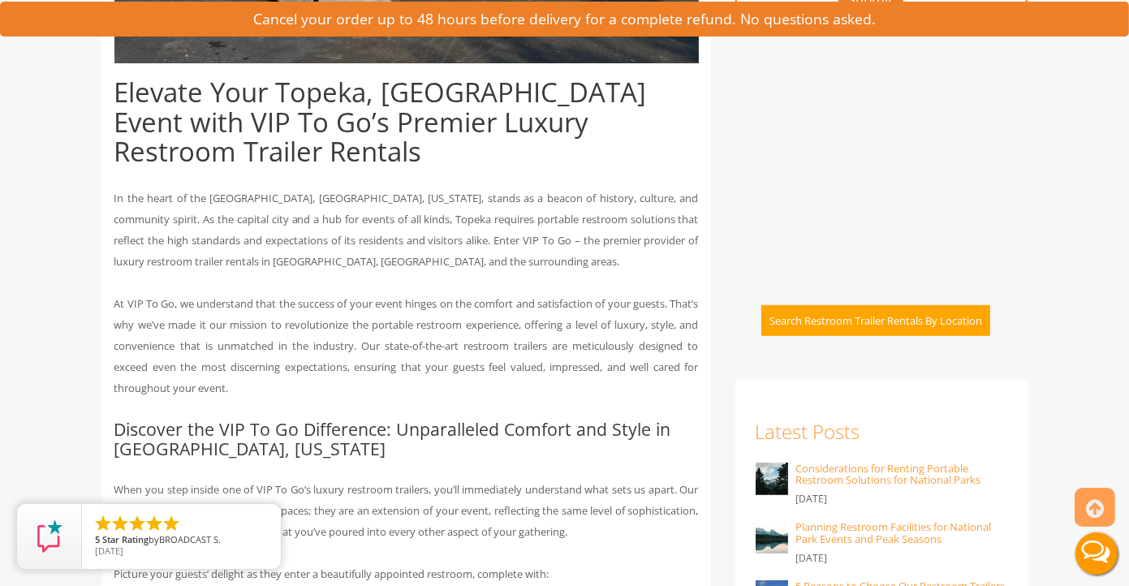
click at [544, 319] on p "At VIP To Go, we understand that the success of your event hinges on the comfor…" at bounding box center [406, 345] width 584 height 105
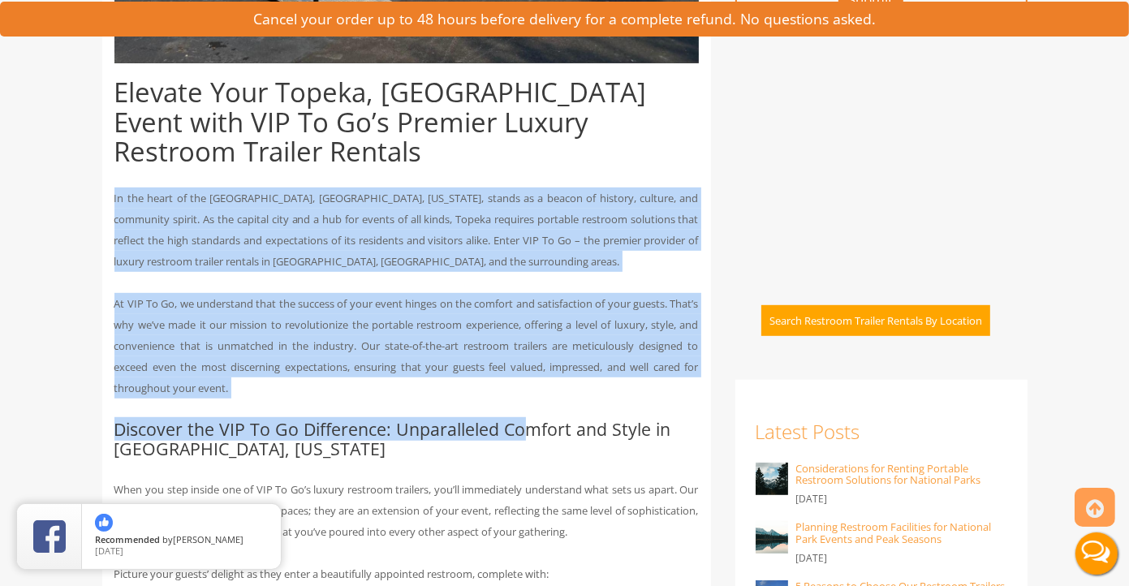
drag, startPoint x: 114, startPoint y: 172, endPoint x: 520, endPoint y: 377, distance: 455.4
click at [501, 355] on p "At VIP To Go, we understand that the success of your event hinges on the comfor…" at bounding box center [406, 345] width 584 height 105
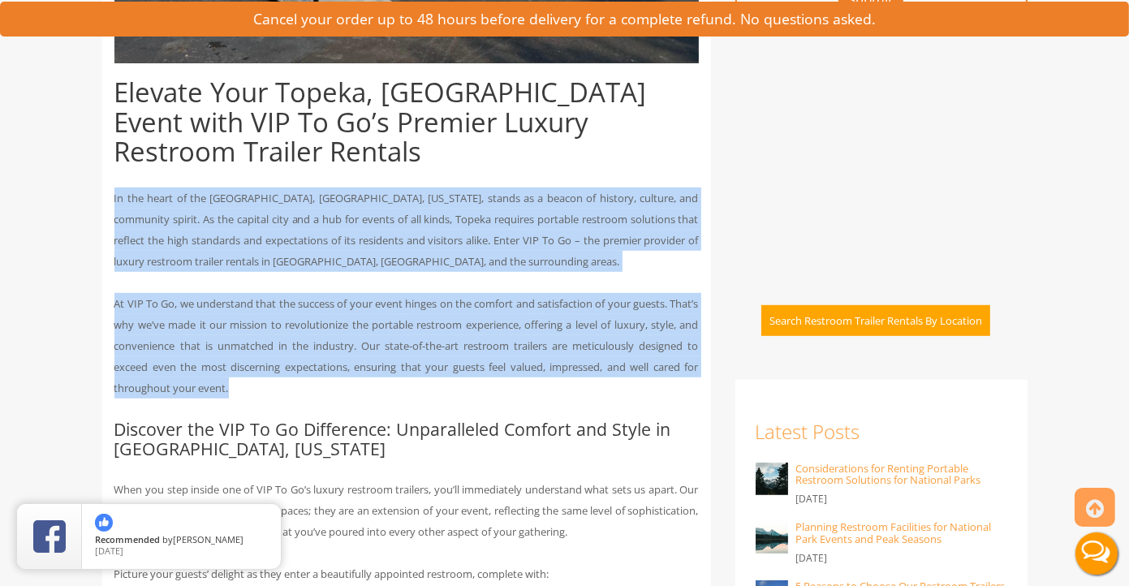
drag, startPoint x: 292, startPoint y: 357, endPoint x: 97, endPoint y: 171, distance: 269.8
click at [118, 187] on p "In the heart of the [GEOGRAPHIC_DATA], [GEOGRAPHIC_DATA], [US_STATE], stands as…" at bounding box center [406, 229] width 584 height 84
drag, startPoint x: 111, startPoint y: 166, endPoint x: 425, endPoint y: 358, distance: 367.8
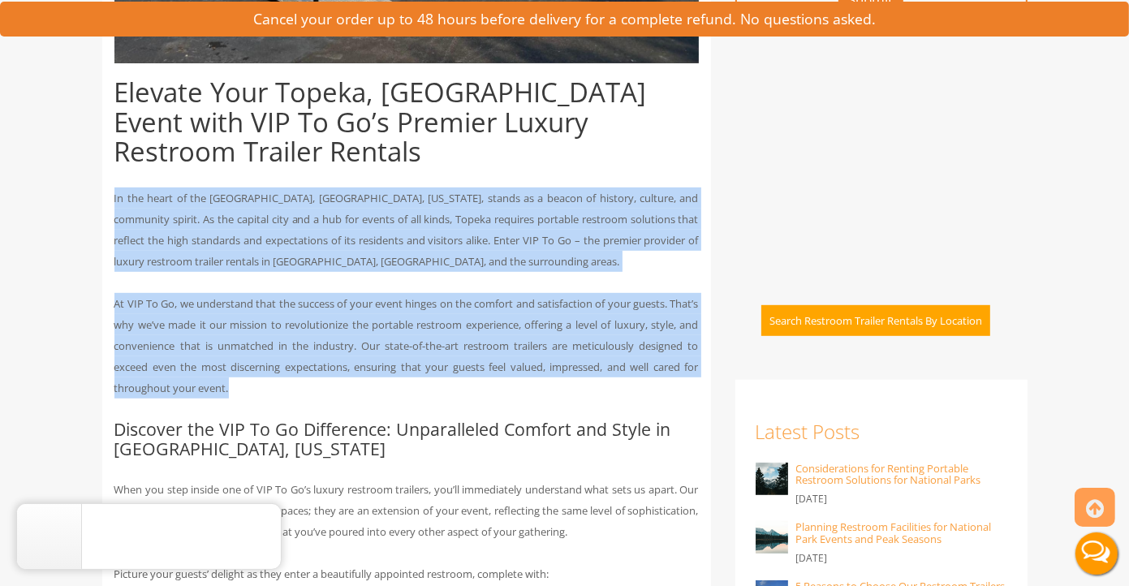
click at [421, 357] on p "At VIP To Go, we understand that the success of your event hinges on the comfor…" at bounding box center [406, 345] width 584 height 105
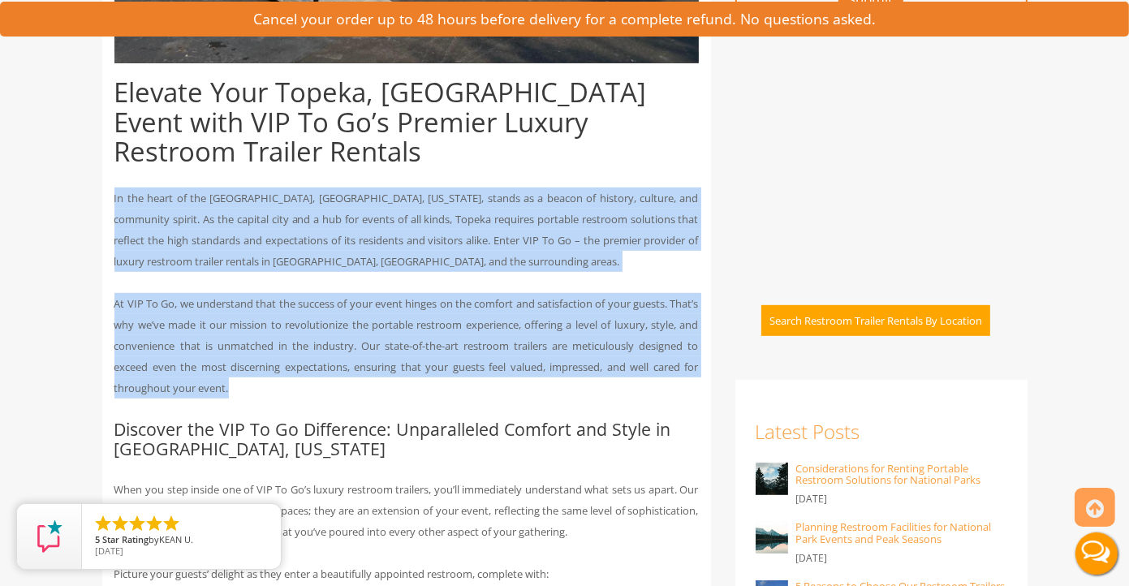
drag, startPoint x: 283, startPoint y: 361, endPoint x: 105, endPoint y: 159, distance: 269.6
click at [138, 187] on p "In the heart of the [GEOGRAPHIC_DATA], [GEOGRAPHIC_DATA], [US_STATE], stands as…" at bounding box center [406, 229] width 584 height 84
drag, startPoint x: 114, startPoint y: 167, endPoint x: 413, endPoint y: 361, distance: 356.7
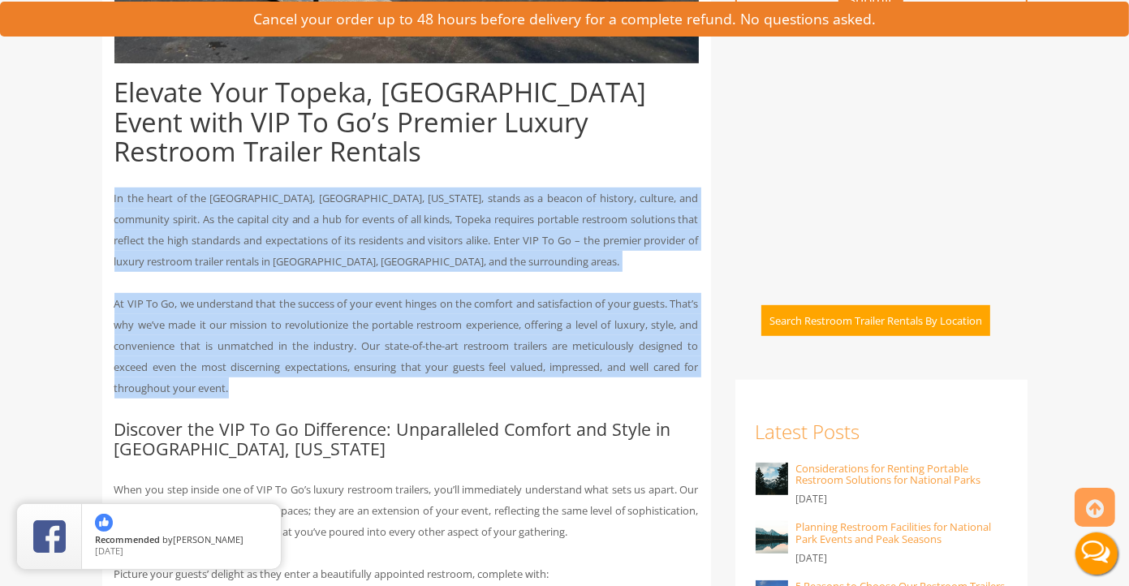
click at [360, 367] on p "At VIP To Go, we understand that the success of your event hinges on the comfor…" at bounding box center [406, 345] width 584 height 105
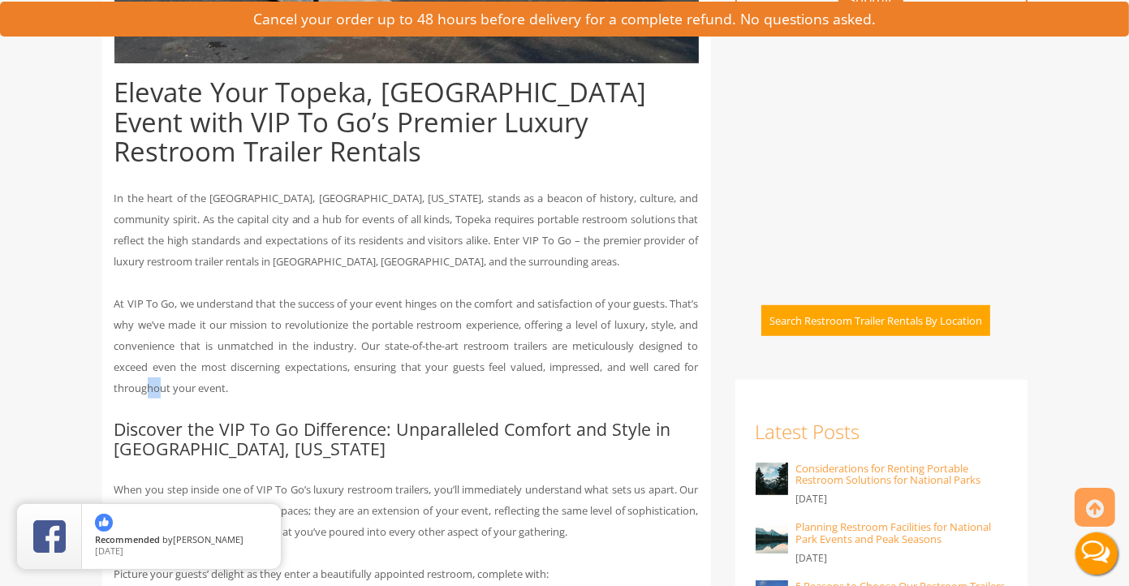
click at [193, 366] on p "At VIP To Go, we understand that the success of your event hinges on the comfor…" at bounding box center [406, 345] width 584 height 105
click at [299, 364] on p "At VIP To Go, we understand that the success of your event hinges on the comfor…" at bounding box center [406, 345] width 584 height 105
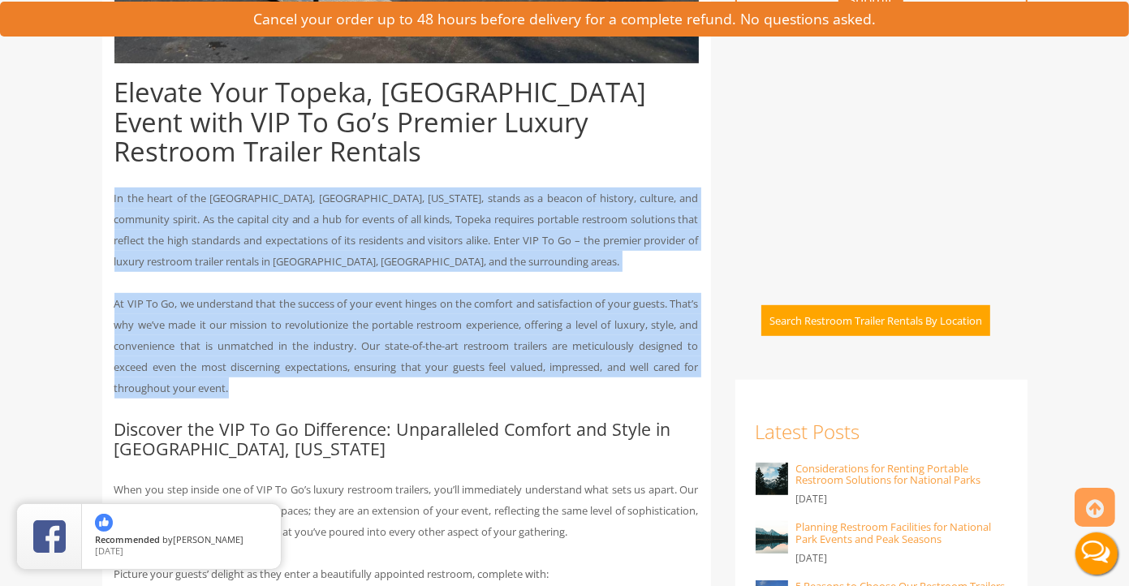
drag, startPoint x: 299, startPoint y: 359, endPoint x: 90, endPoint y: 166, distance: 284.8
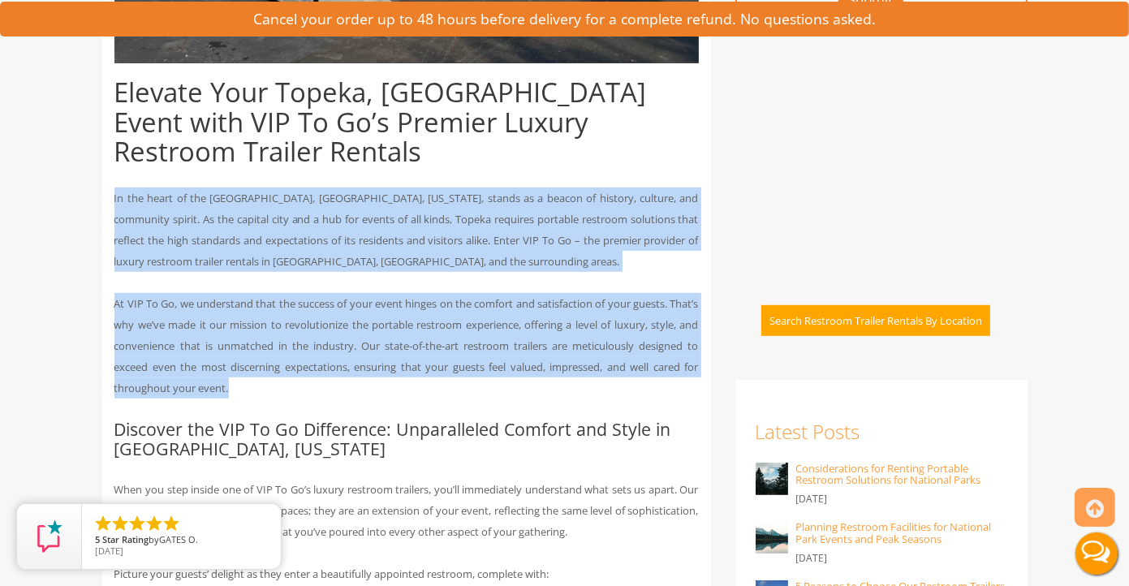
drag, startPoint x: 282, startPoint y: 361, endPoint x: 104, endPoint y: 170, distance: 261.2
click at [153, 187] on p "In the heart of the [GEOGRAPHIC_DATA], [GEOGRAPHIC_DATA], [US_STATE], stands as…" at bounding box center [406, 229] width 584 height 84
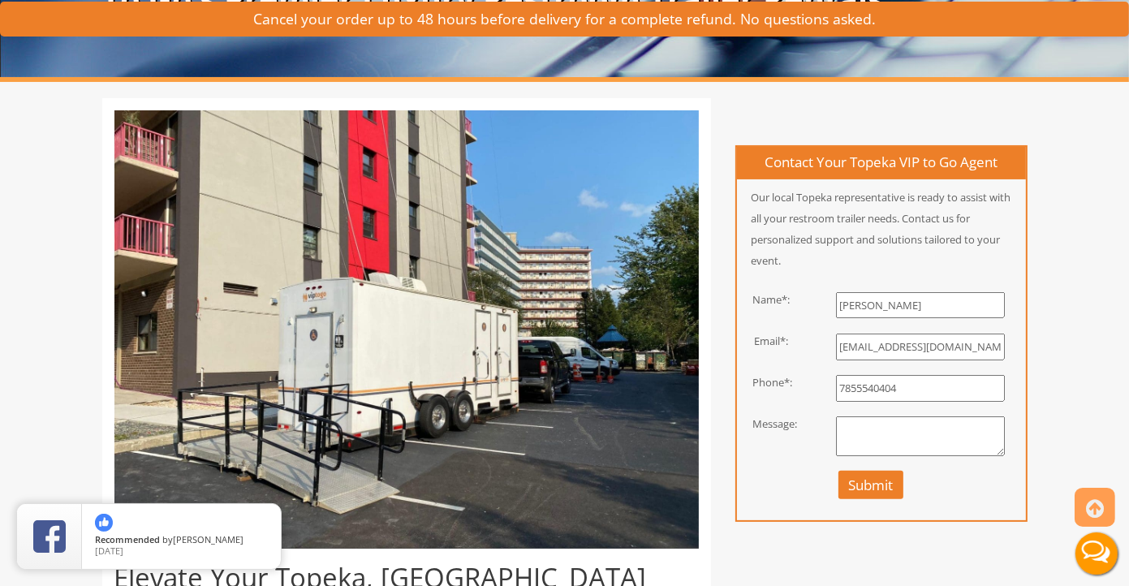
scroll to position [243, 0]
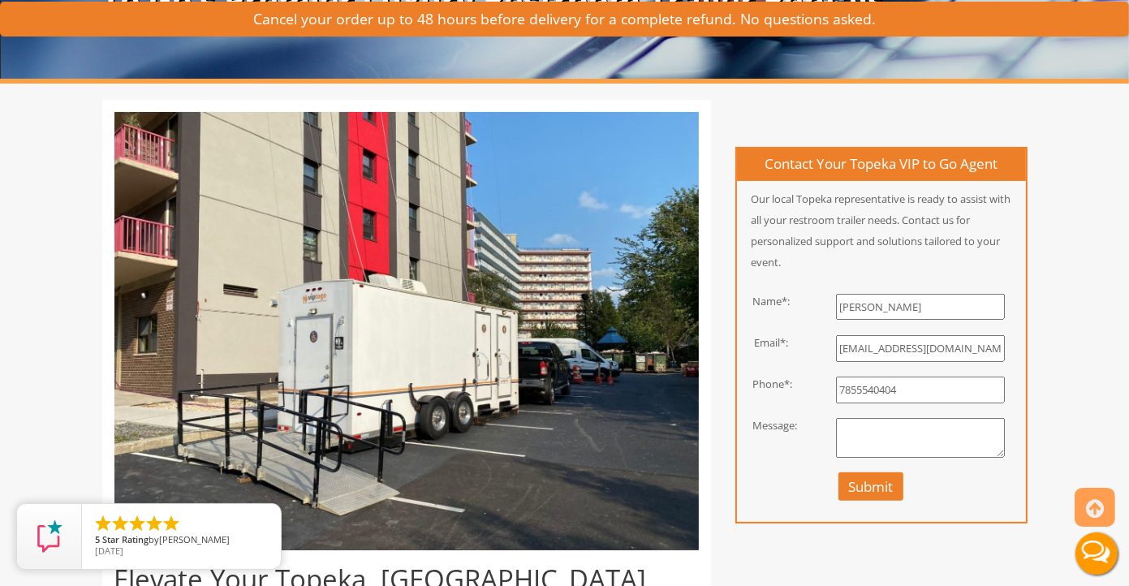
click at [880, 425] on textarea at bounding box center [920, 438] width 169 height 41
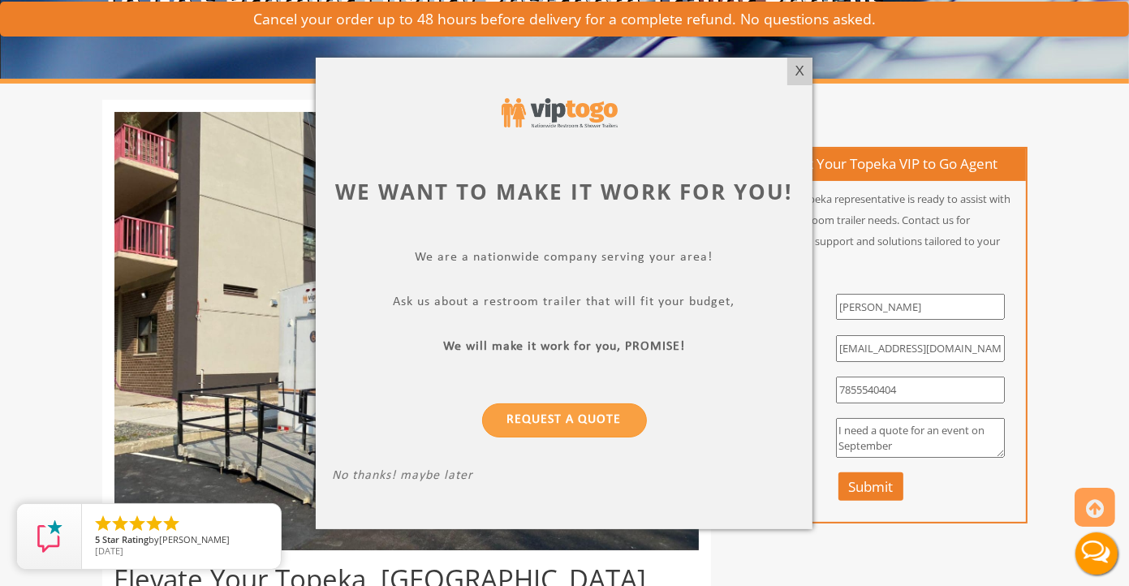
click at [1100, 378] on div at bounding box center [564, 293] width 1129 height 586
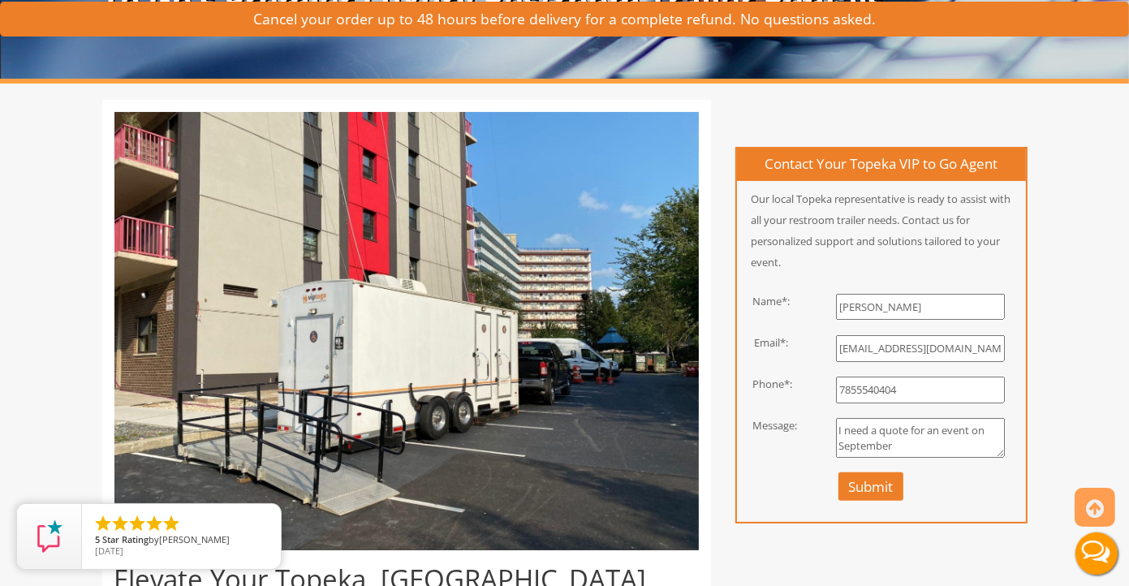
click at [926, 446] on textarea "I need a quote for an event on September" at bounding box center [920, 438] width 169 height 41
type textarea "I need a quote for an event on September 13th"
click at [893, 483] on button "Submit" at bounding box center [871, 486] width 66 height 28
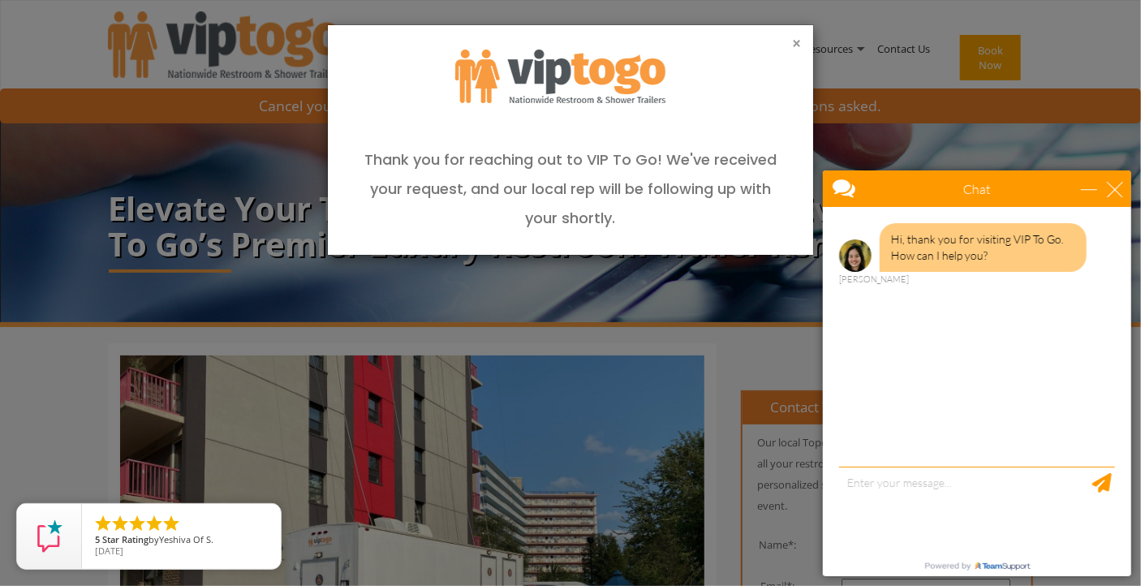
click at [792, 41] on button "×" at bounding box center [796, 44] width 9 height 16
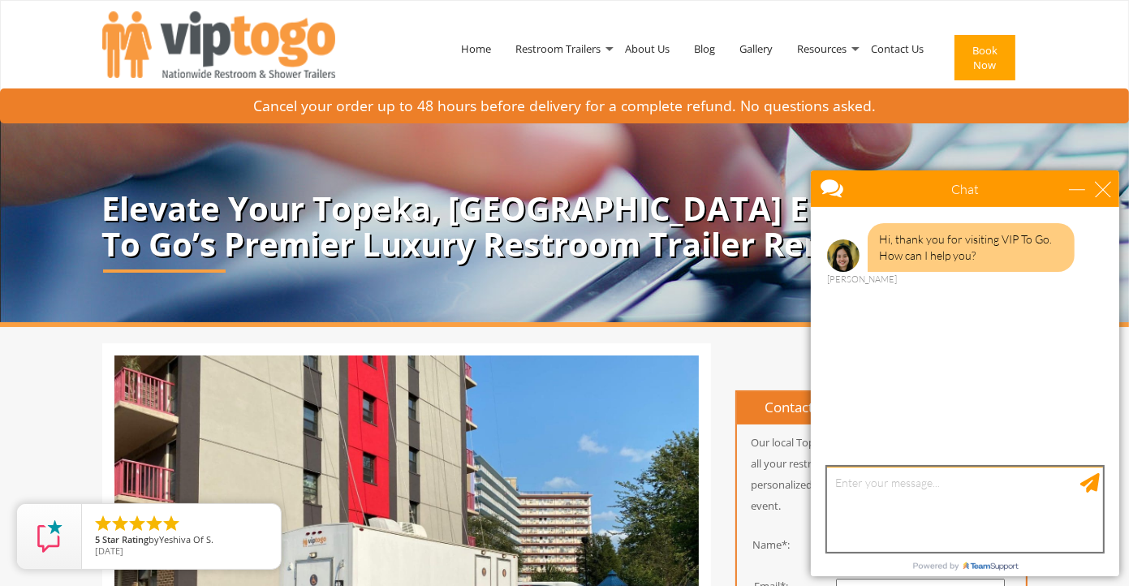
click at [998, 483] on textarea "type your message" at bounding box center [964, 508] width 276 height 85
type textarea "I need a quote for [DATE]"
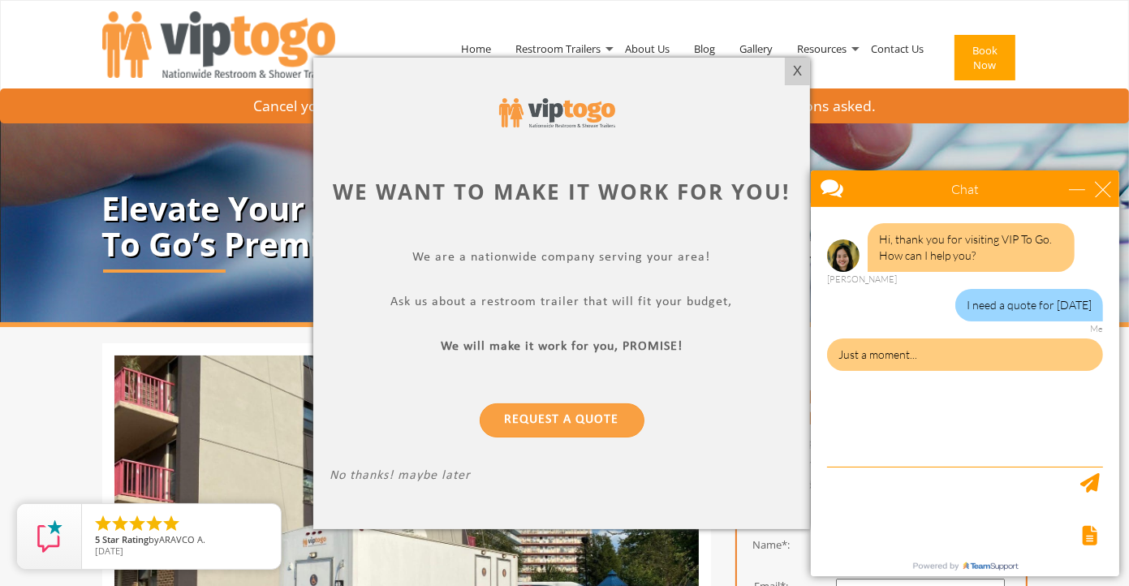
click at [798, 69] on div "X" at bounding box center [797, 72] width 25 height 28
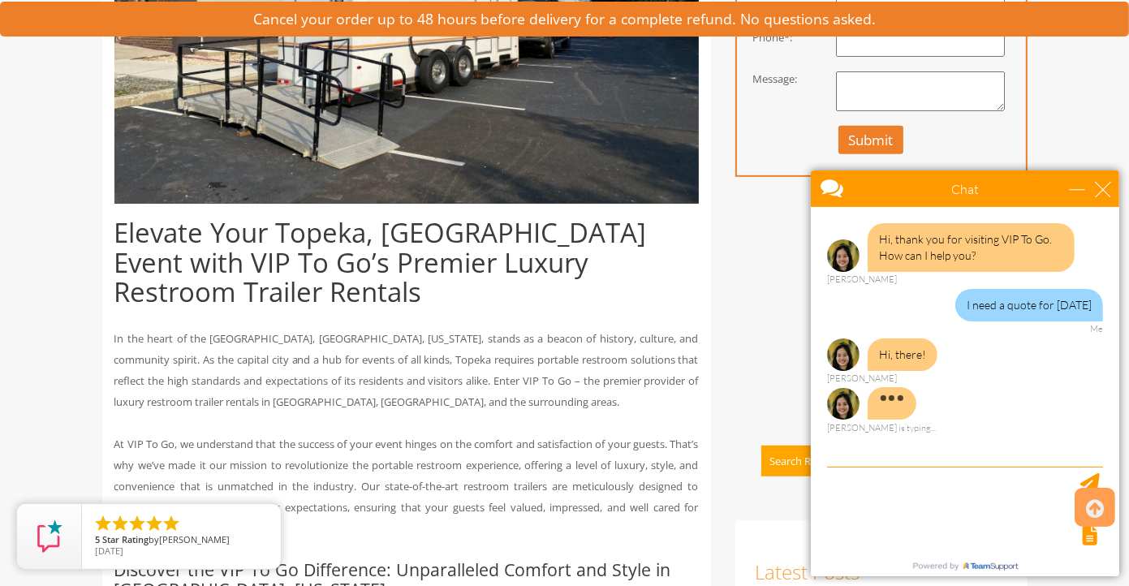
scroll to position [487, 0]
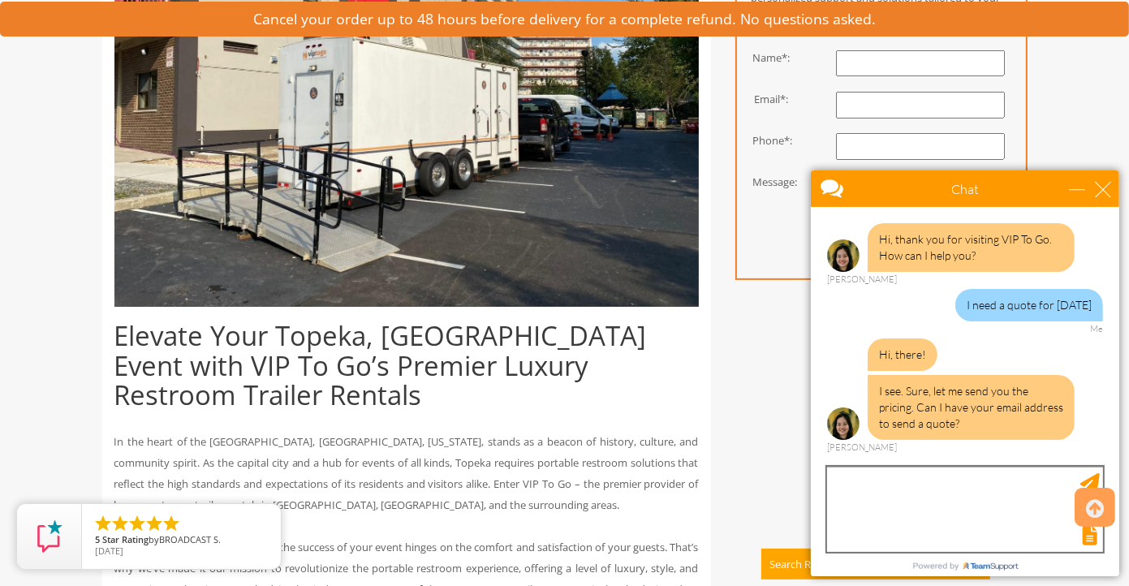
click at [949, 494] on textarea "type your message" at bounding box center [964, 508] width 276 height 85
type textarea "[EMAIL_ADDRESS][DOMAIN_NAME]"
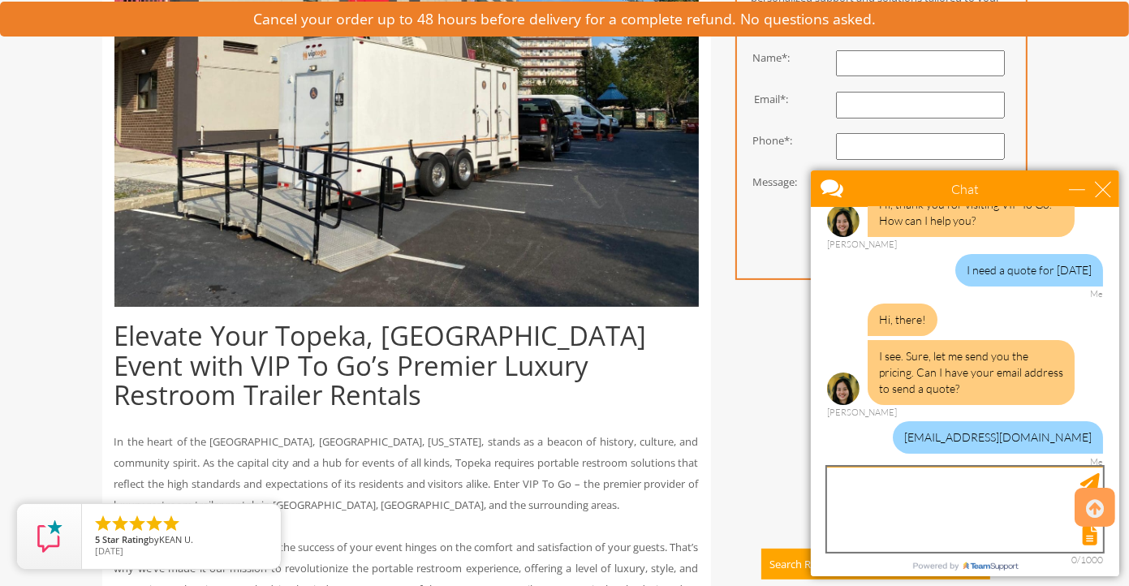
scroll to position [84, 0]
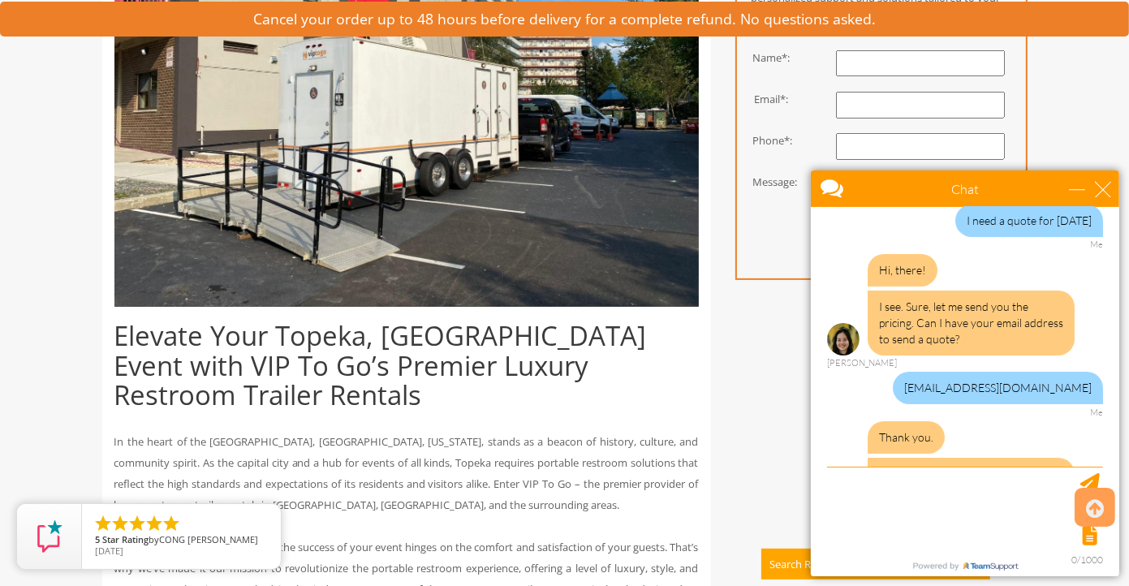
scroll to position [153, 0]
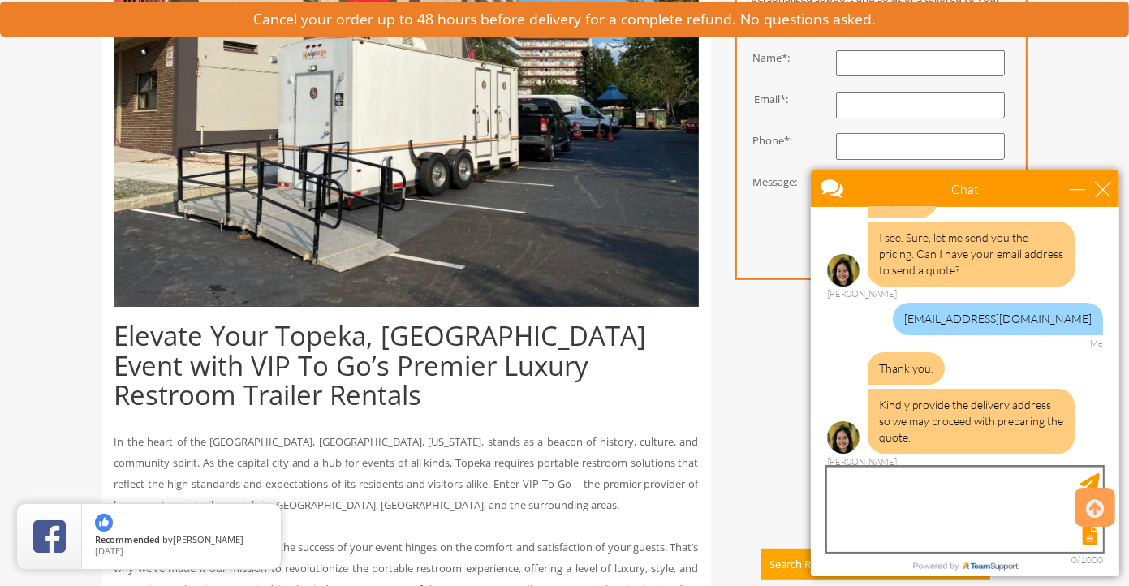
click at [999, 499] on textarea "type your message" at bounding box center [964, 508] width 276 height 85
type textarea "[STREET_ADDRESS][PERSON_NAME]"
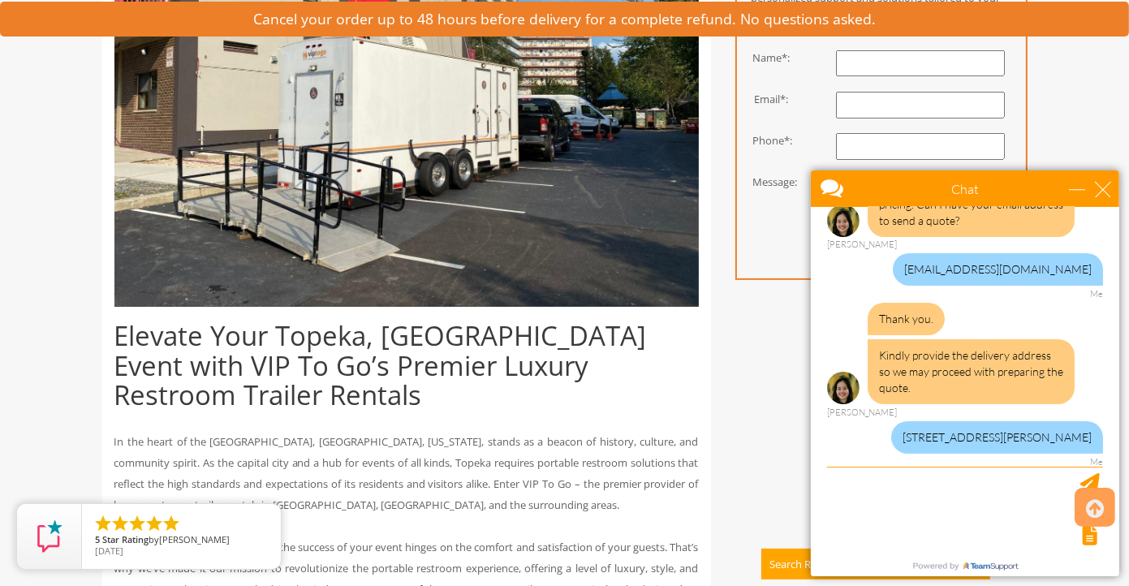
click at [360, 344] on h1 "Elevate Your Topeka, [GEOGRAPHIC_DATA] Event with VIP To Go’s Premier Luxury Re…" at bounding box center [406, 365] width 584 height 88
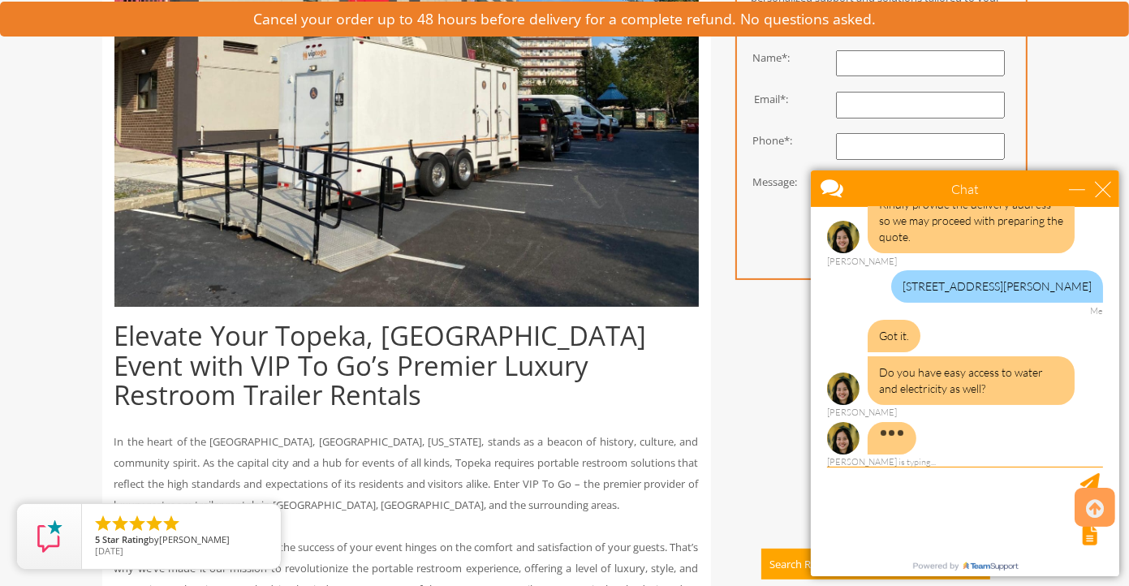
scroll to position [373, 0]
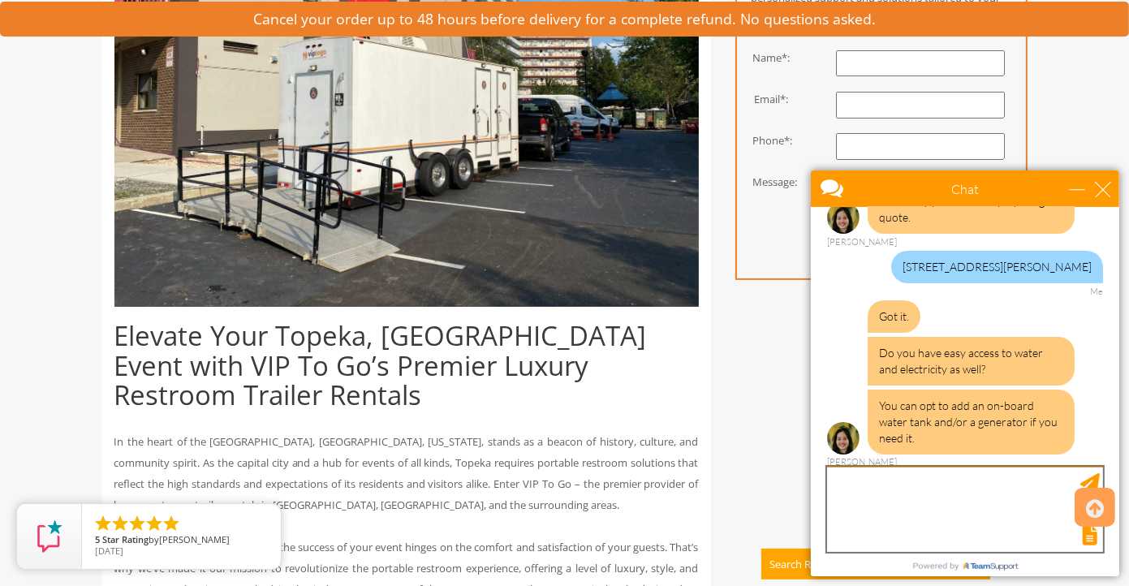
click at [932, 505] on textarea "type your message" at bounding box center [964, 508] width 276 height 85
type textarea "yes"
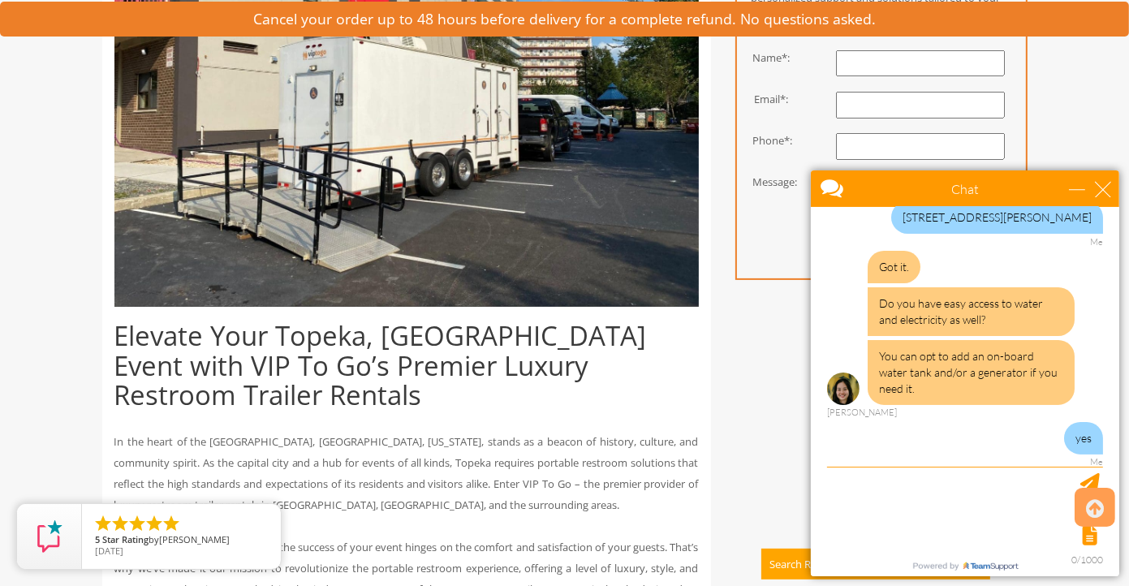
scroll to position [472, 0]
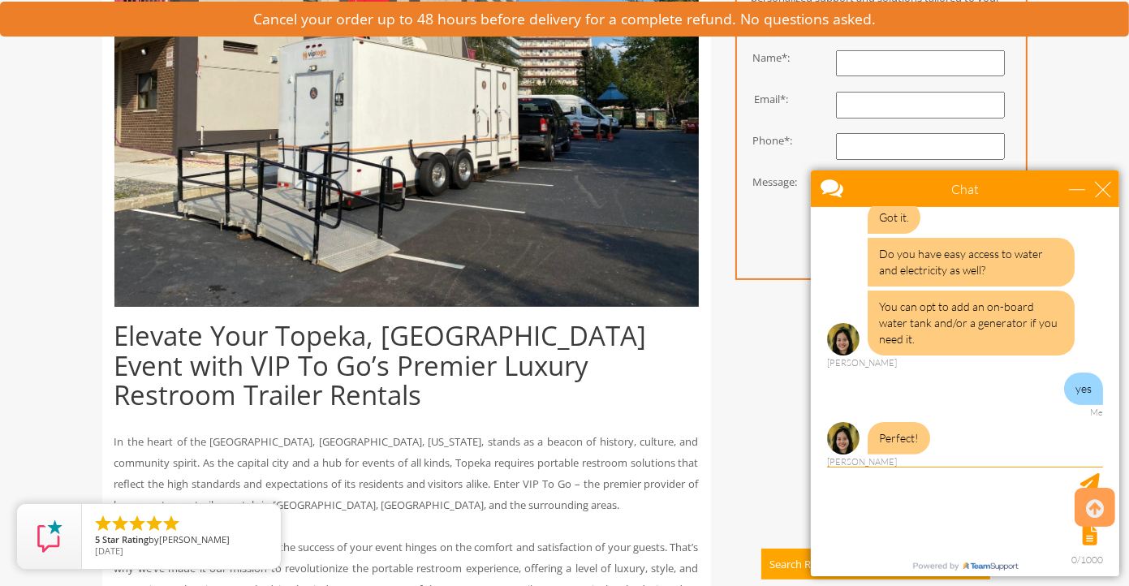
click at [1099, 334] on div "Hi, thank you for visiting VIP To Go. How can I help you? [PERSON_NAME] I need …" at bounding box center [964, 338] width 308 height 264
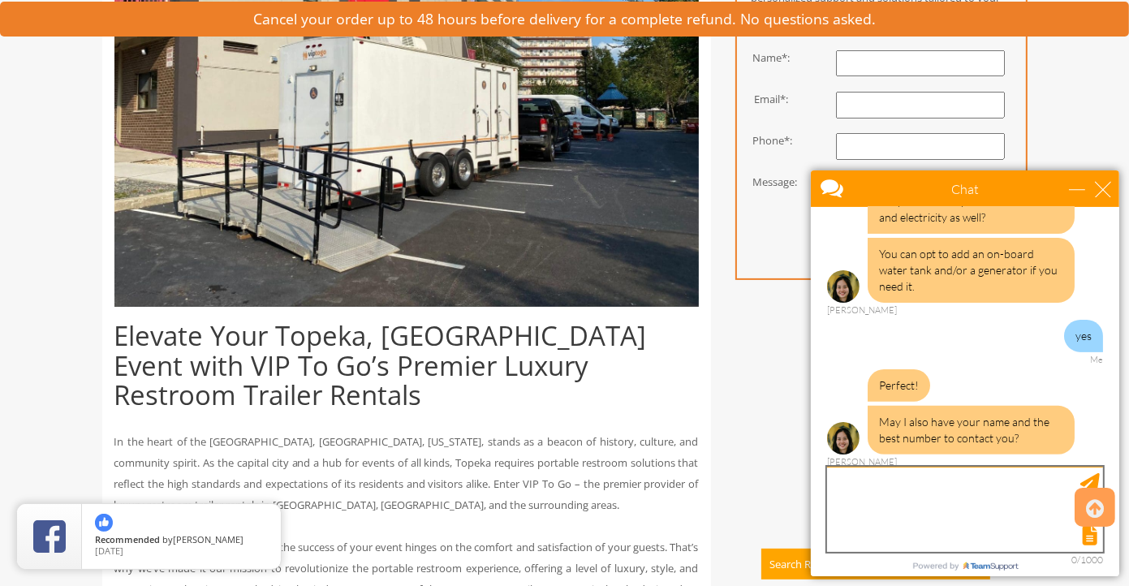
click at [982, 488] on textarea "type your message" at bounding box center [964, 508] width 276 height 85
type textarea "[PERSON_NAME] 78555400404"
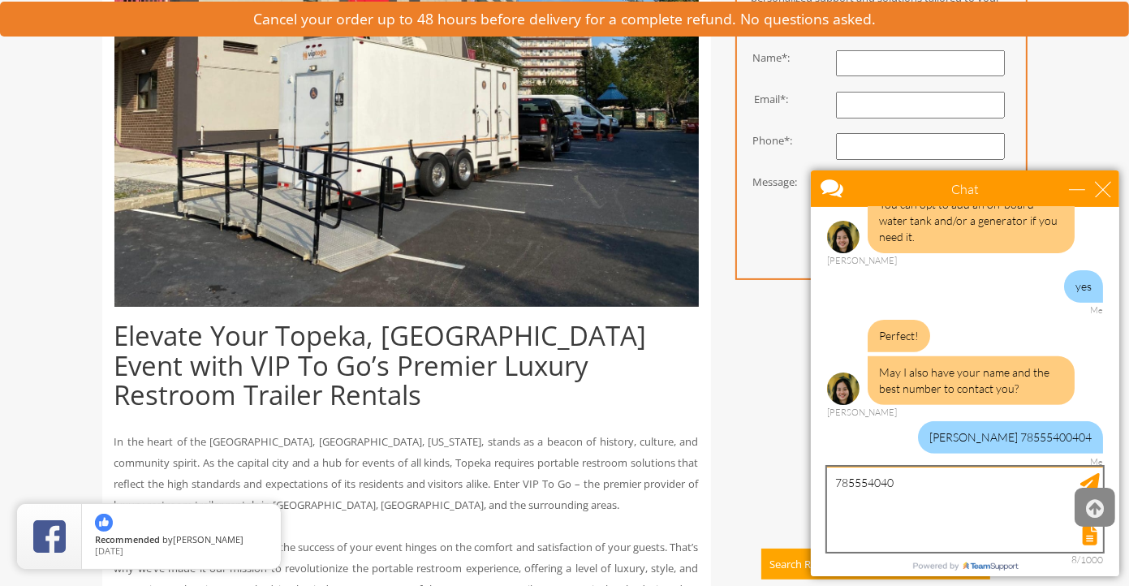
type textarea "7855540404"
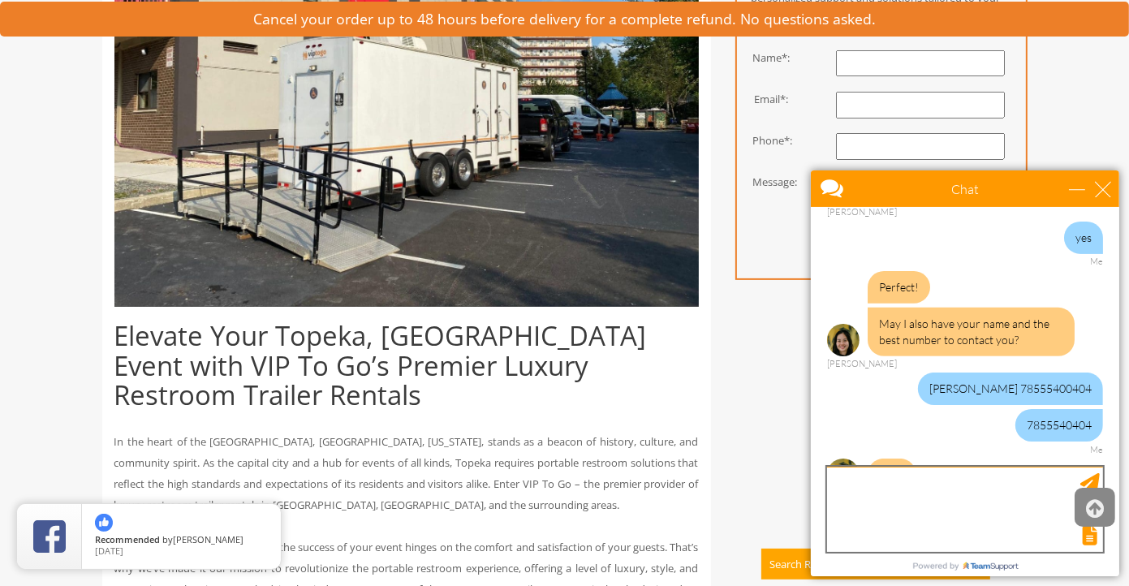
scroll to position [660, 0]
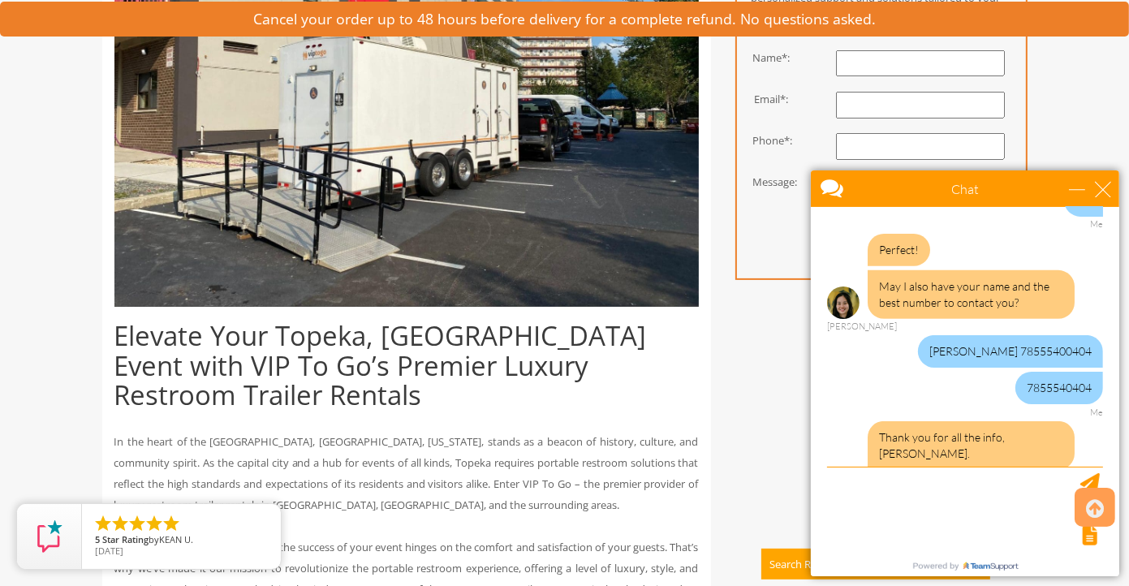
scroll to position [798, 0]
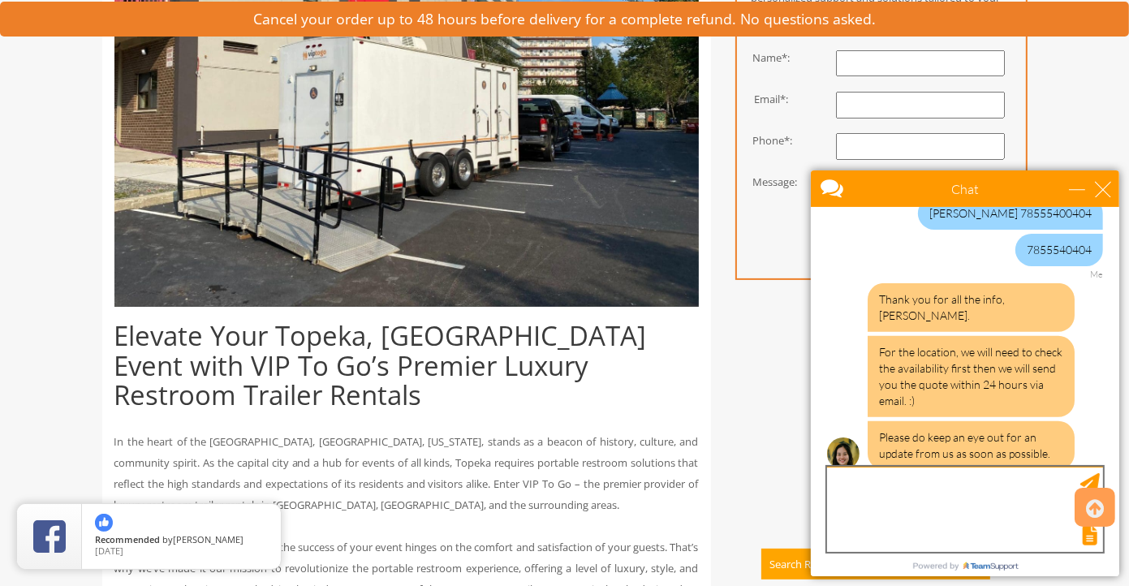
click at [941, 499] on textarea "type your message" at bounding box center [964, 508] width 276 height 85
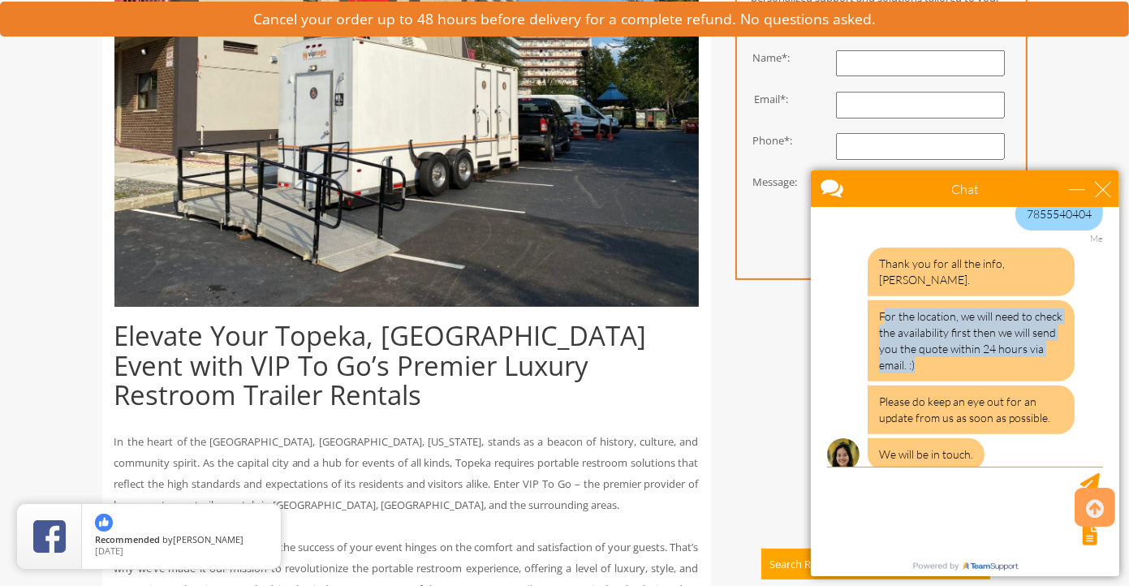
drag, startPoint x: 885, startPoint y: 301, endPoint x: 1010, endPoint y: 363, distance: 139.3
click at [1010, 363] on div "For the location, we will need to check the availability first then we will sen…" at bounding box center [970, 339] width 207 height 81
drag, startPoint x: 950, startPoint y: 320, endPoint x: 1056, endPoint y: 352, distance: 111.1
click at [1056, 352] on div "For the location, we will need to check the availability first then we will sen…" at bounding box center [970, 339] width 207 height 81
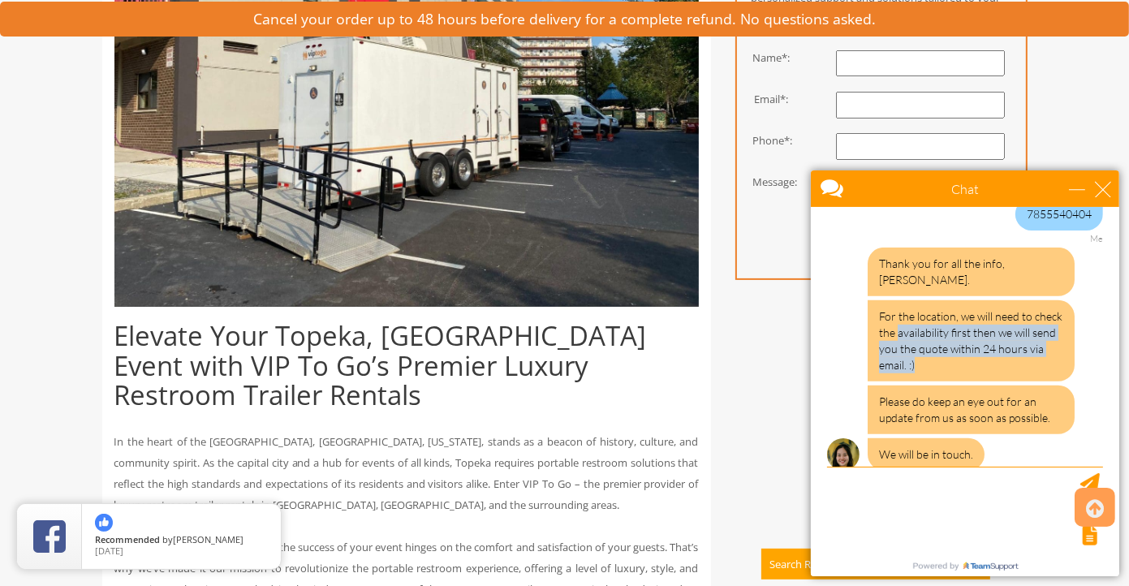
click at [1056, 352] on div "For the location, we will need to check the availability first then we will sen…" at bounding box center [970, 339] width 207 height 81
drag, startPoint x: 932, startPoint y: 335, endPoint x: 1043, endPoint y: 364, distance: 114.2
click at [1043, 364] on div "Thank you for all the info, [PERSON_NAME]. For the location, we will need to ch…" at bounding box center [964, 365] width 276 height 236
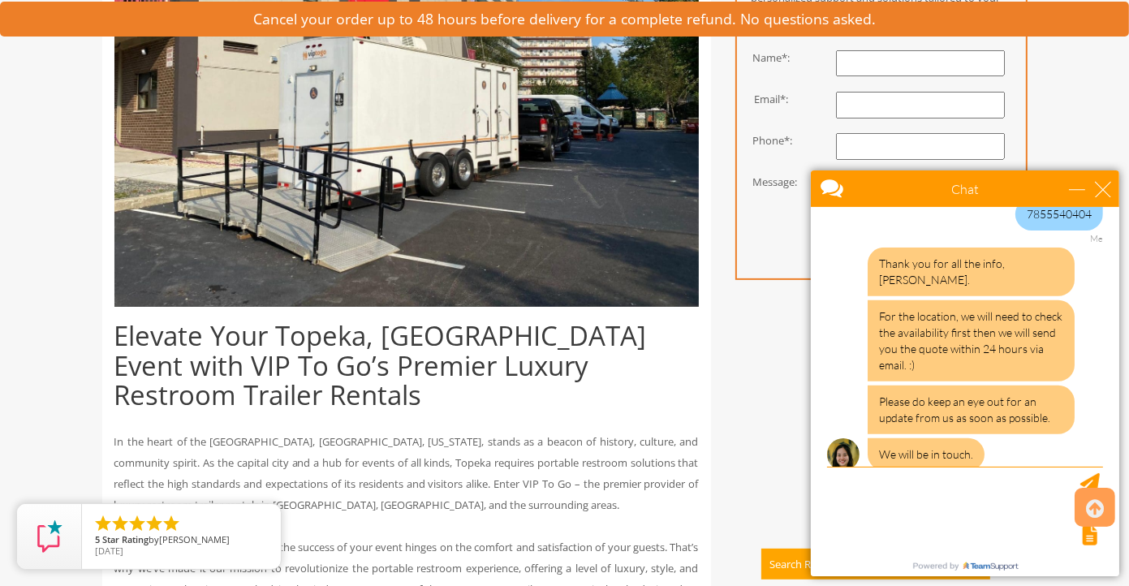
click at [1043, 365] on div "Thank you for all the info, [PERSON_NAME]. For the location, we will need to ch…" at bounding box center [964, 365] width 276 height 236
drag, startPoint x: 884, startPoint y: 389, endPoint x: 1006, endPoint y: 401, distance: 122.2
click at [1006, 401] on div "Please do keep an eye out for an update from us as soon as possible." at bounding box center [970, 409] width 207 height 49
click at [1006, 408] on div "Please do keep an eye out for an update from us as soon as possible." at bounding box center [970, 409] width 207 height 49
drag, startPoint x: 901, startPoint y: 407, endPoint x: 1013, endPoint y: 406, distance: 112.0
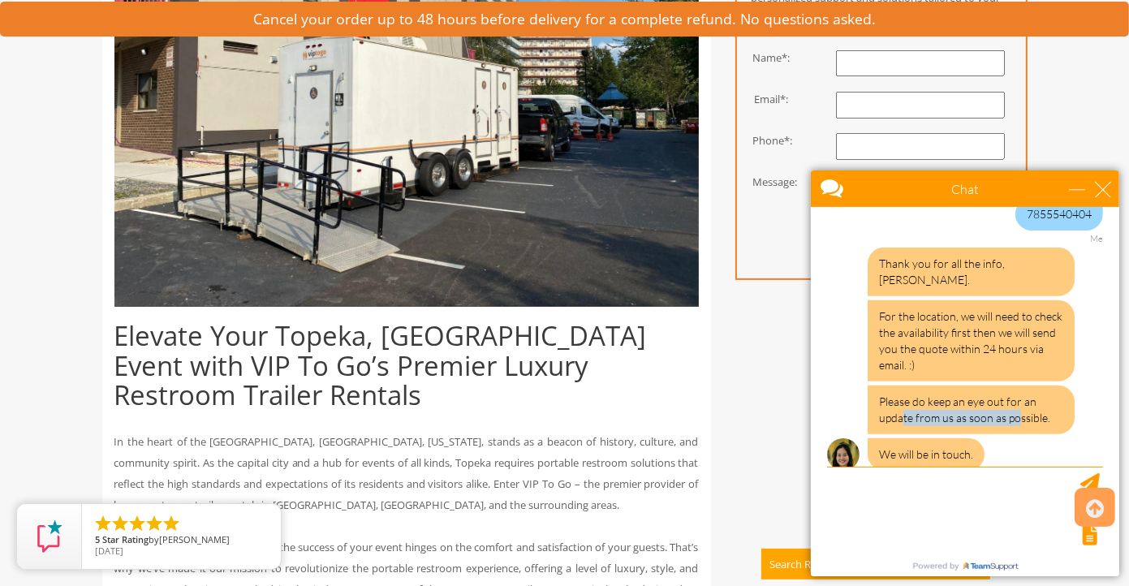
click at [1013, 406] on div "Please do keep an eye out for an update from us as soon as possible." at bounding box center [970, 409] width 207 height 49
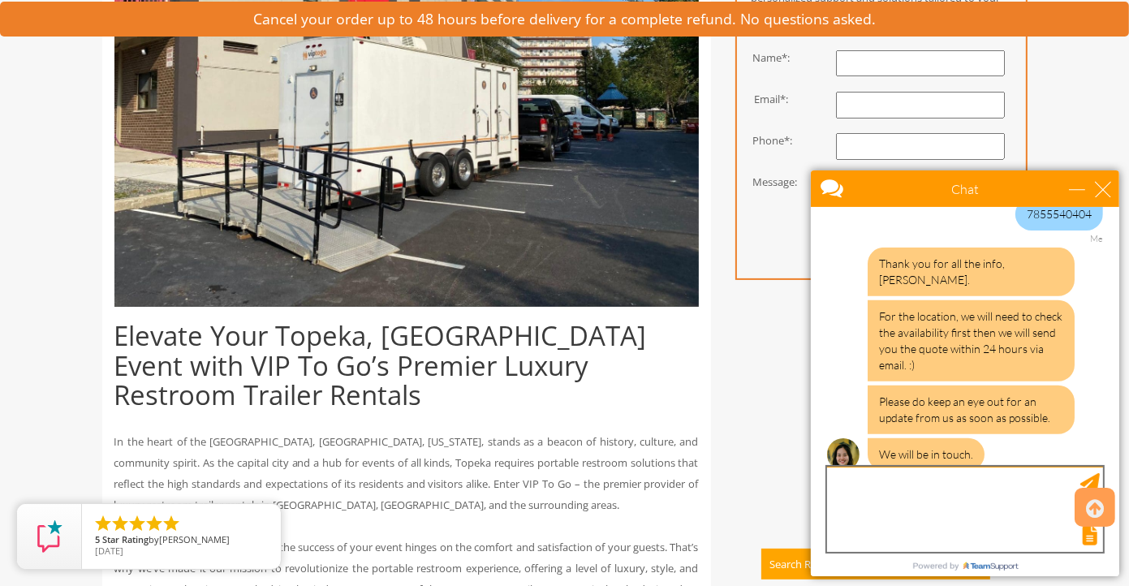
click at [943, 501] on textarea "type your message" at bounding box center [964, 508] width 276 height 85
type textarea "Thank you"
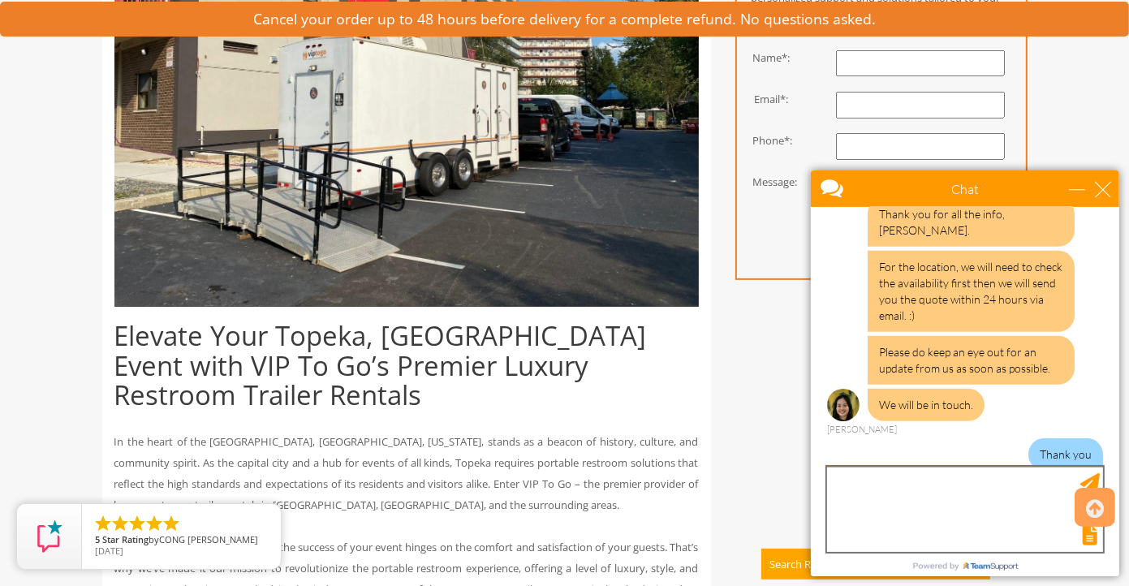
scroll to position [933, 0]
